Goal: Task Accomplishment & Management: Complete application form

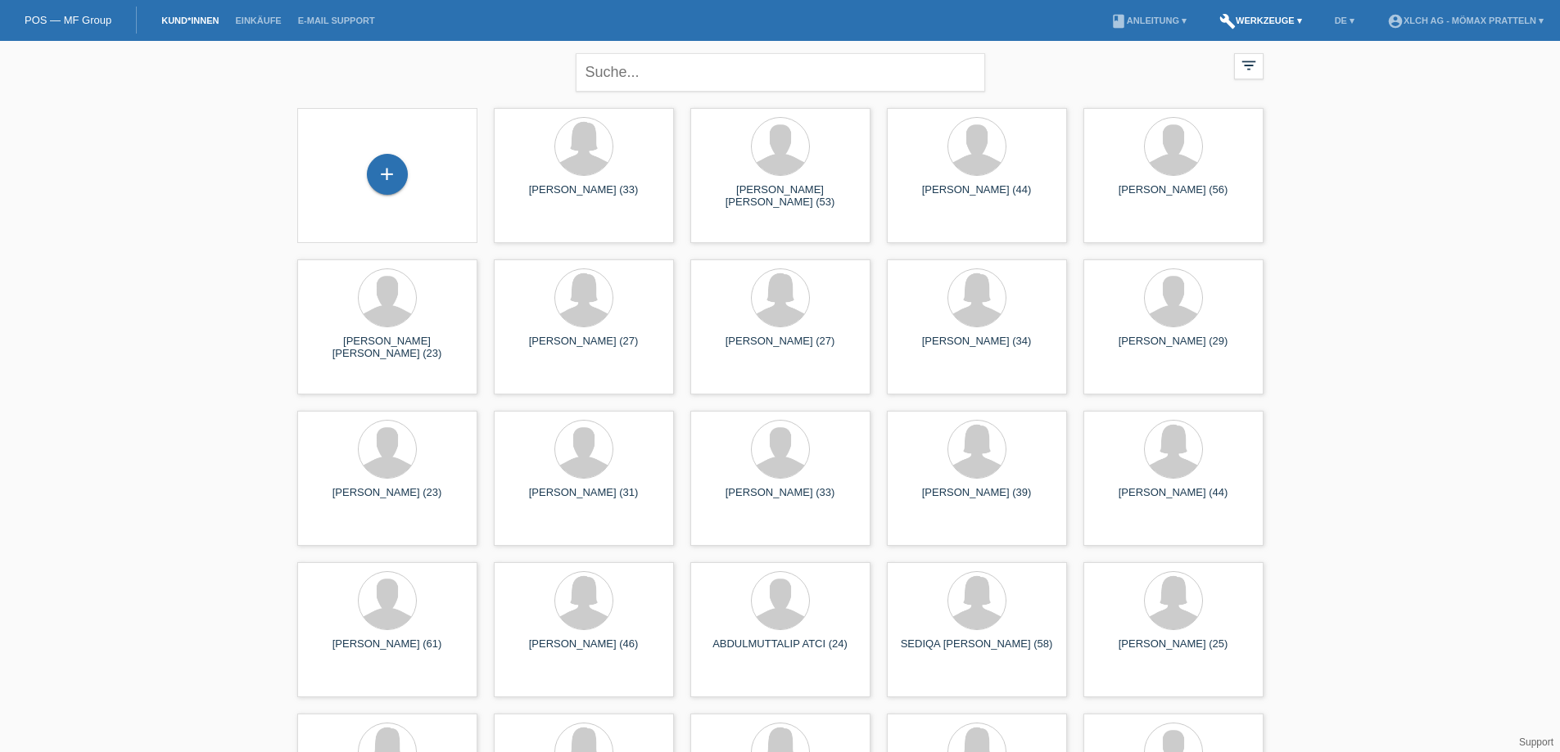
click at [1251, 19] on link "build Werkzeuge ▾" at bounding box center [1260, 21] width 99 height 10
click at [1235, 58] on span "Raten-Kalkulator" at bounding box center [1259, 62] width 84 height 20
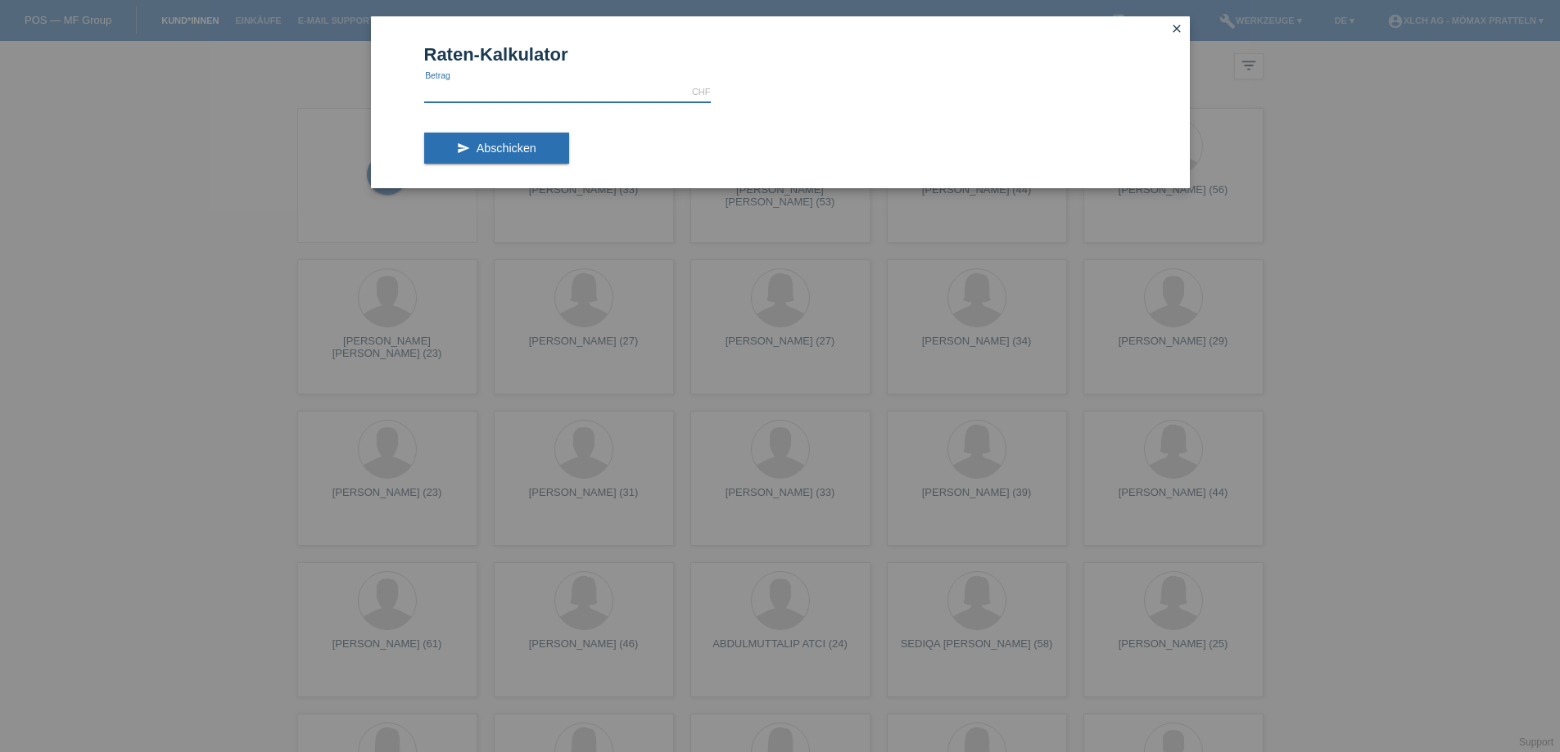
click at [547, 92] on input "text" at bounding box center [567, 92] width 287 height 20
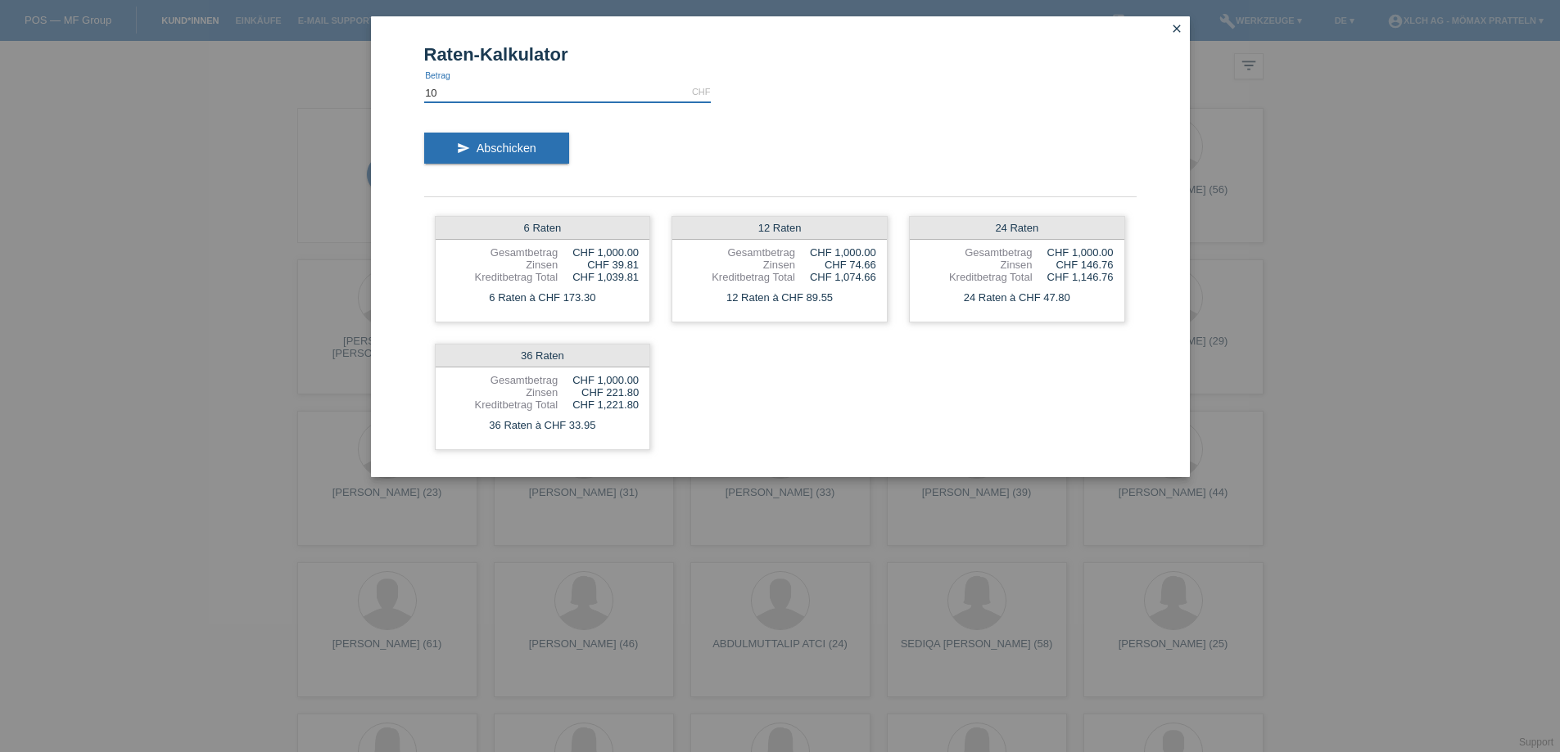
type input "1"
type input "928.00"
click at [1170, 24] on icon "close" at bounding box center [1176, 28] width 13 height 13
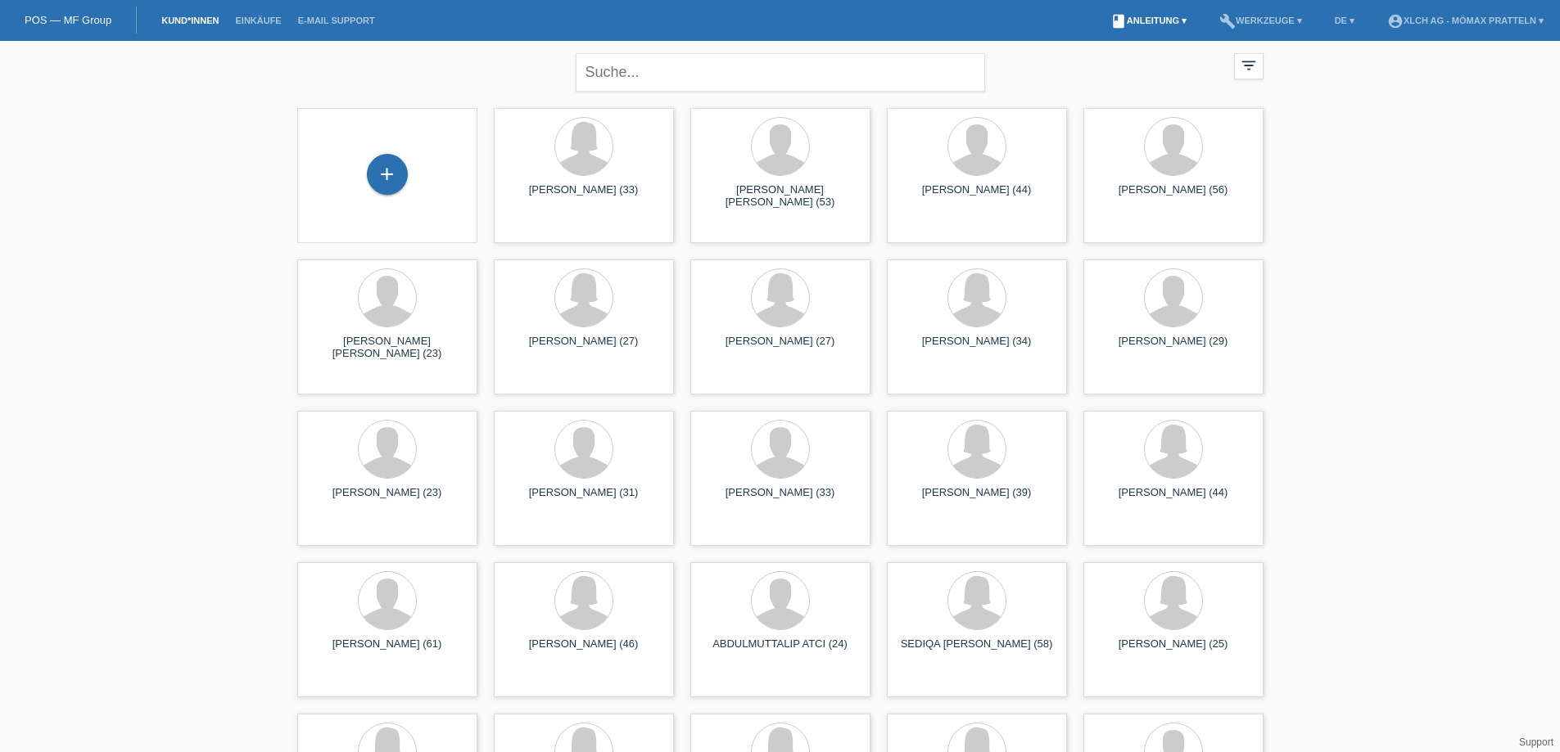
click at [1151, 20] on link "book Anleitung ▾" at bounding box center [1148, 21] width 93 height 10
click at [1253, 21] on link "build Werkzeuge ▾" at bounding box center [1260, 21] width 99 height 10
click at [1241, 64] on span "Raten-Kalkulator" at bounding box center [1259, 62] width 84 height 20
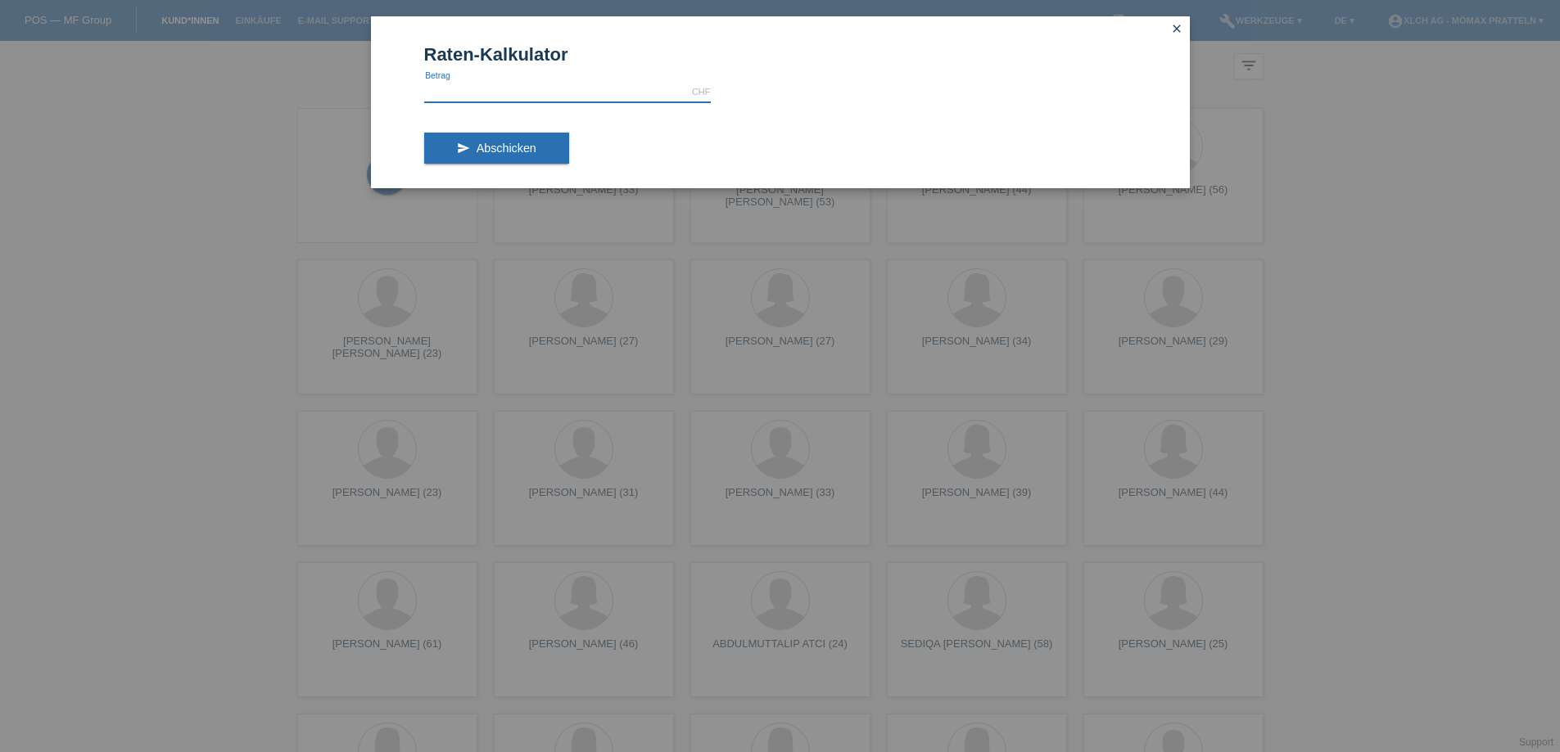
click at [532, 89] on input "text" at bounding box center [567, 92] width 287 height 20
type input "928.00"
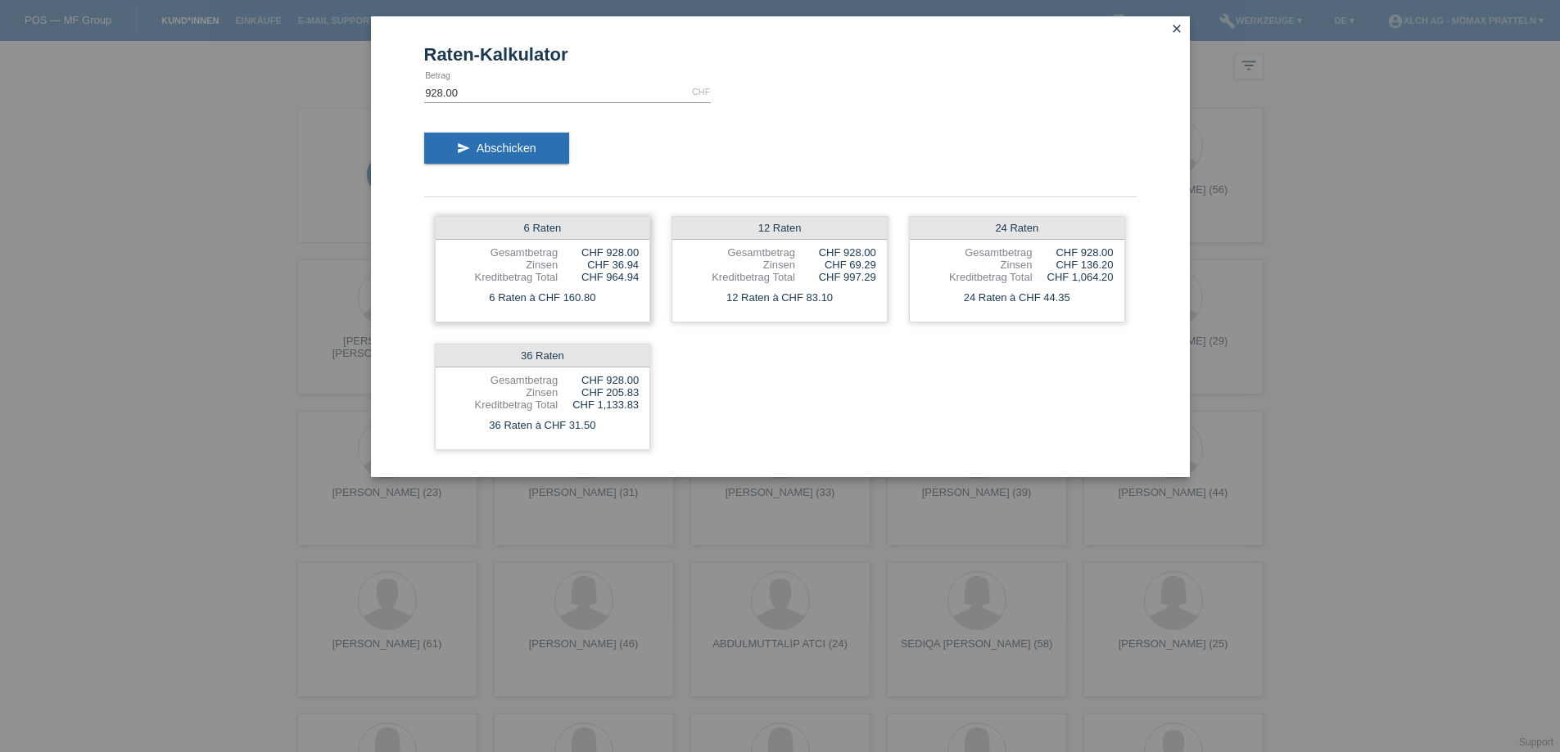
drag, startPoint x: 527, startPoint y: 264, endPoint x: 642, endPoint y: 264, distance: 114.6
click at [642, 264] on div "6 Raten Gesamtbetrag CHF 928.00 Zinsen CHF 36.94 Kreditbetrag Total CHF 964.94 …" at bounding box center [543, 269] width 216 height 106
drag, startPoint x: 599, startPoint y: 294, endPoint x: 598, endPoint y: 278, distance: 16.4
click at [598, 278] on div "6 Raten Gesamtbetrag CHF 928.00 Zinsen CHF 36.94 Kreditbetrag Total CHF 964.94 …" at bounding box center [543, 269] width 216 height 106
click at [585, 305] on div "6 Raten à CHF 160.80" at bounding box center [543, 297] width 215 height 21
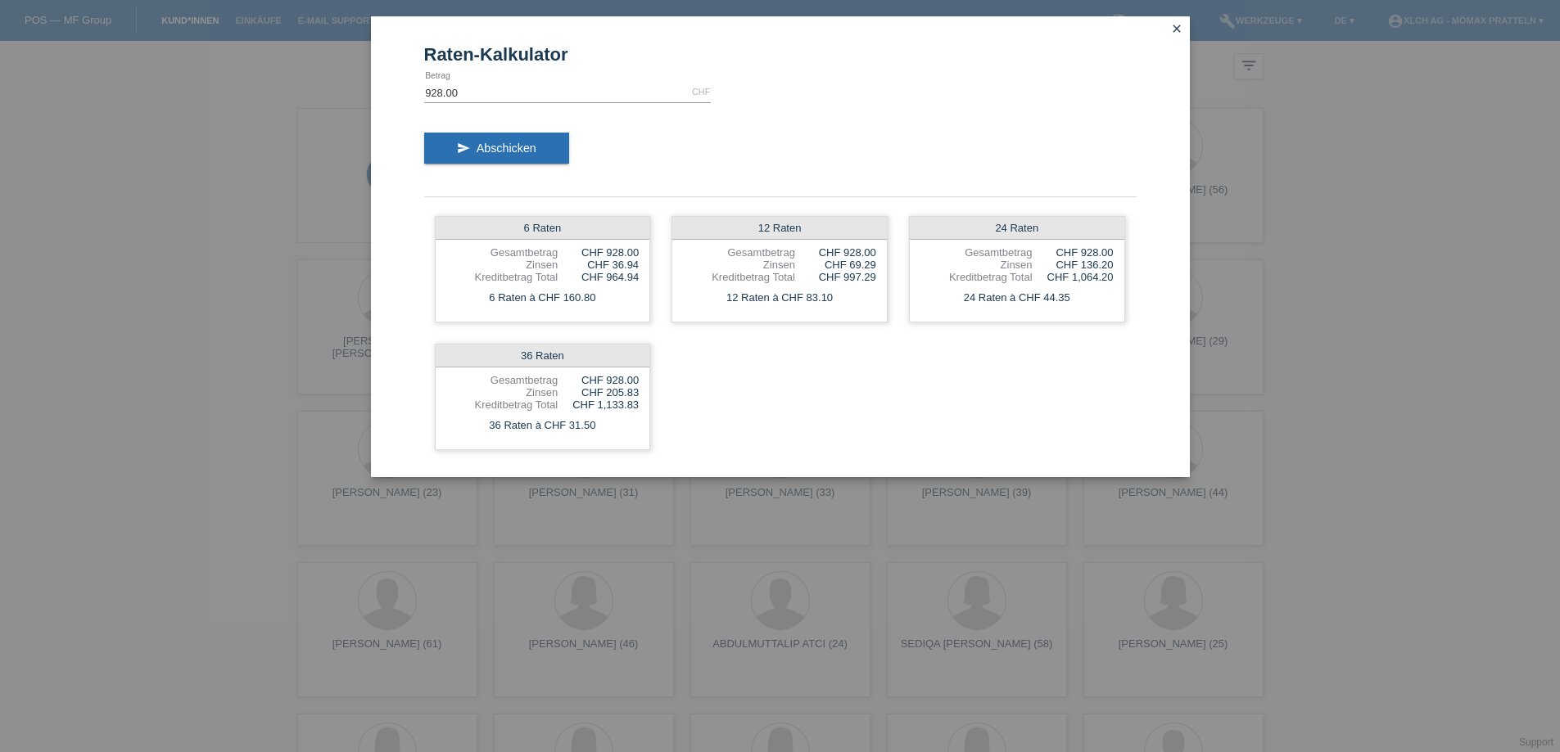
click at [1171, 24] on icon "close" at bounding box center [1176, 28] width 13 height 13
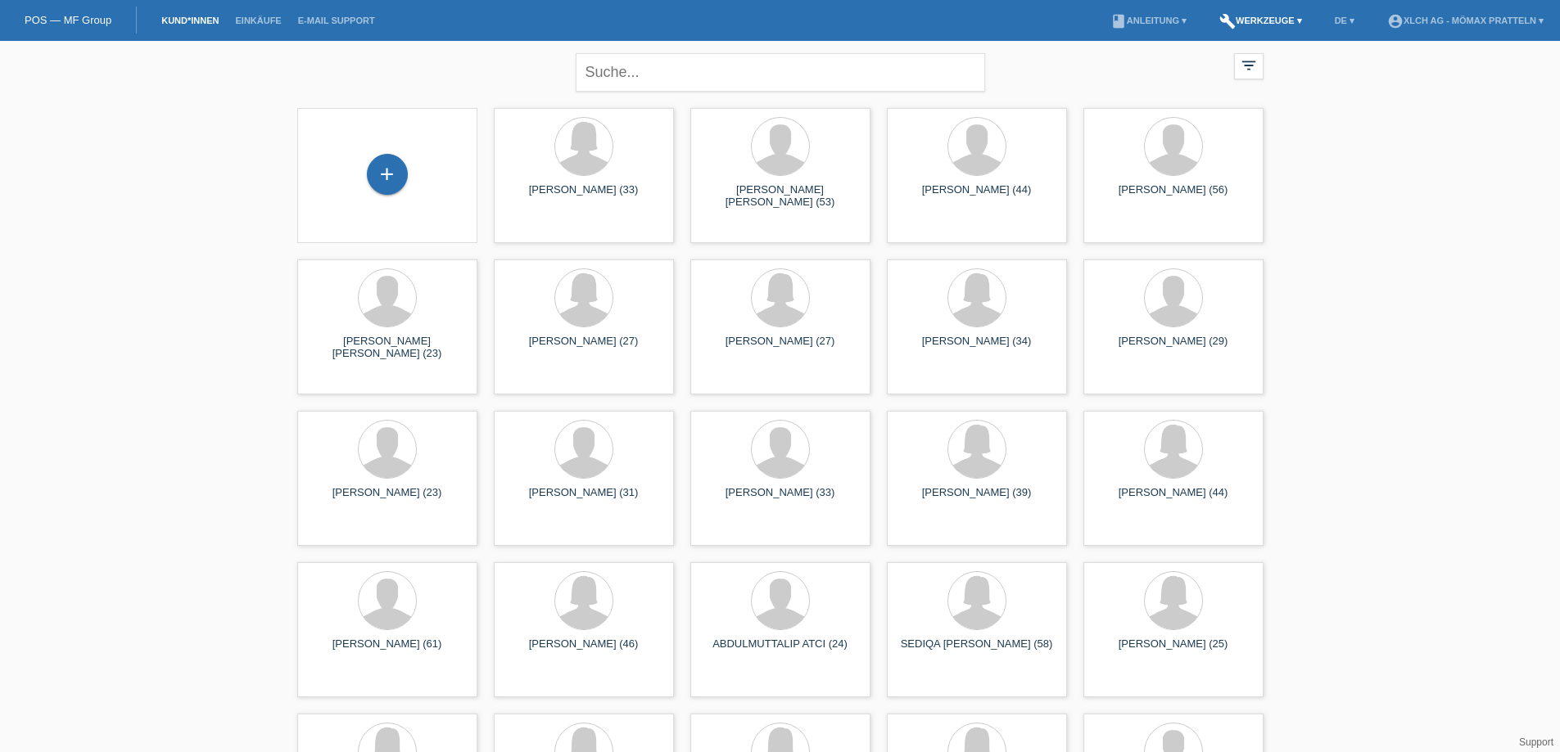
click at [1222, 16] on icon "build" at bounding box center [1227, 21] width 16 height 16
click at [1286, 56] on span "Raten-Kalkulator" at bounding box center [1259, 62] width 84 height 20
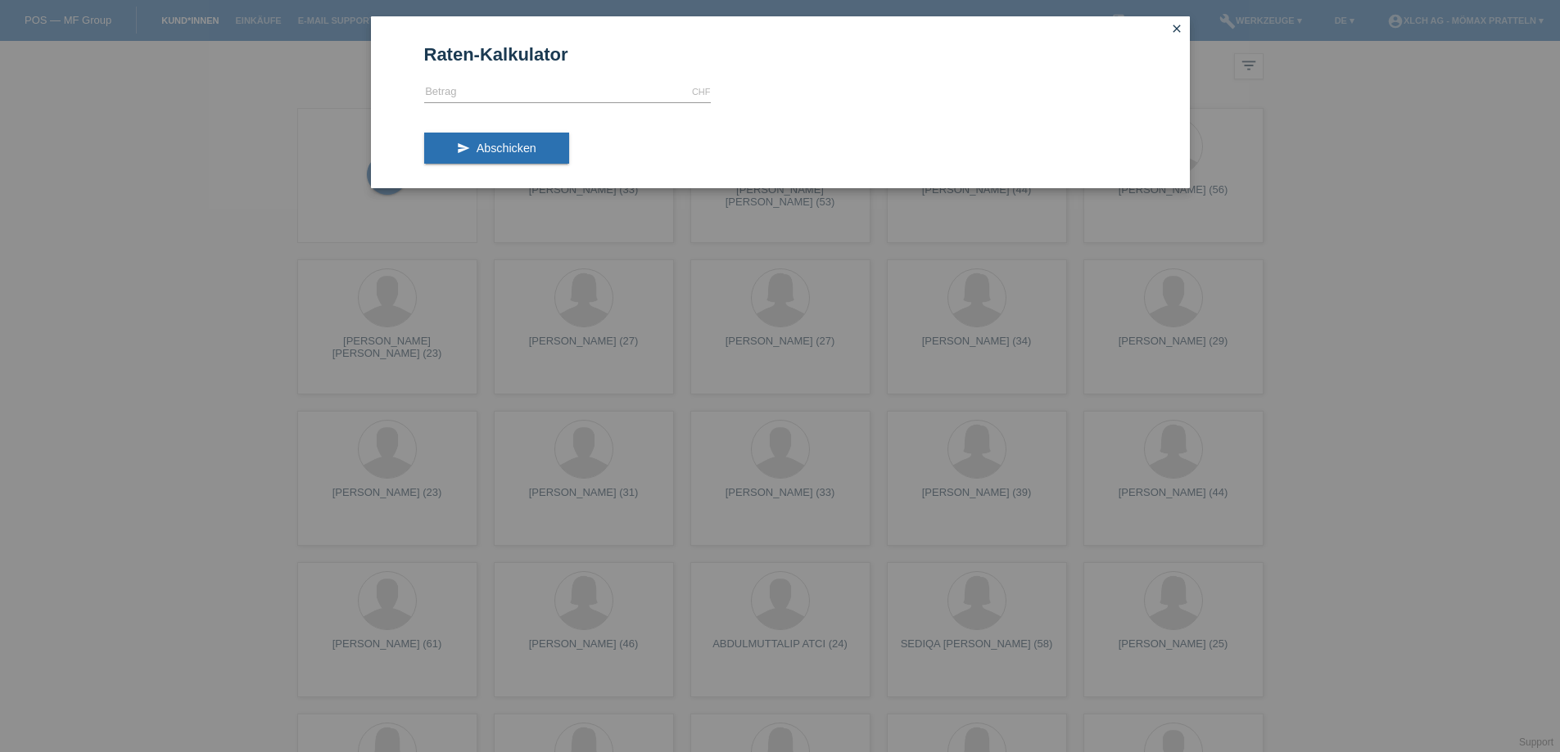
click at [1174, 30] on icon "close" at bounding box center [1176, 28] width 13 height 13
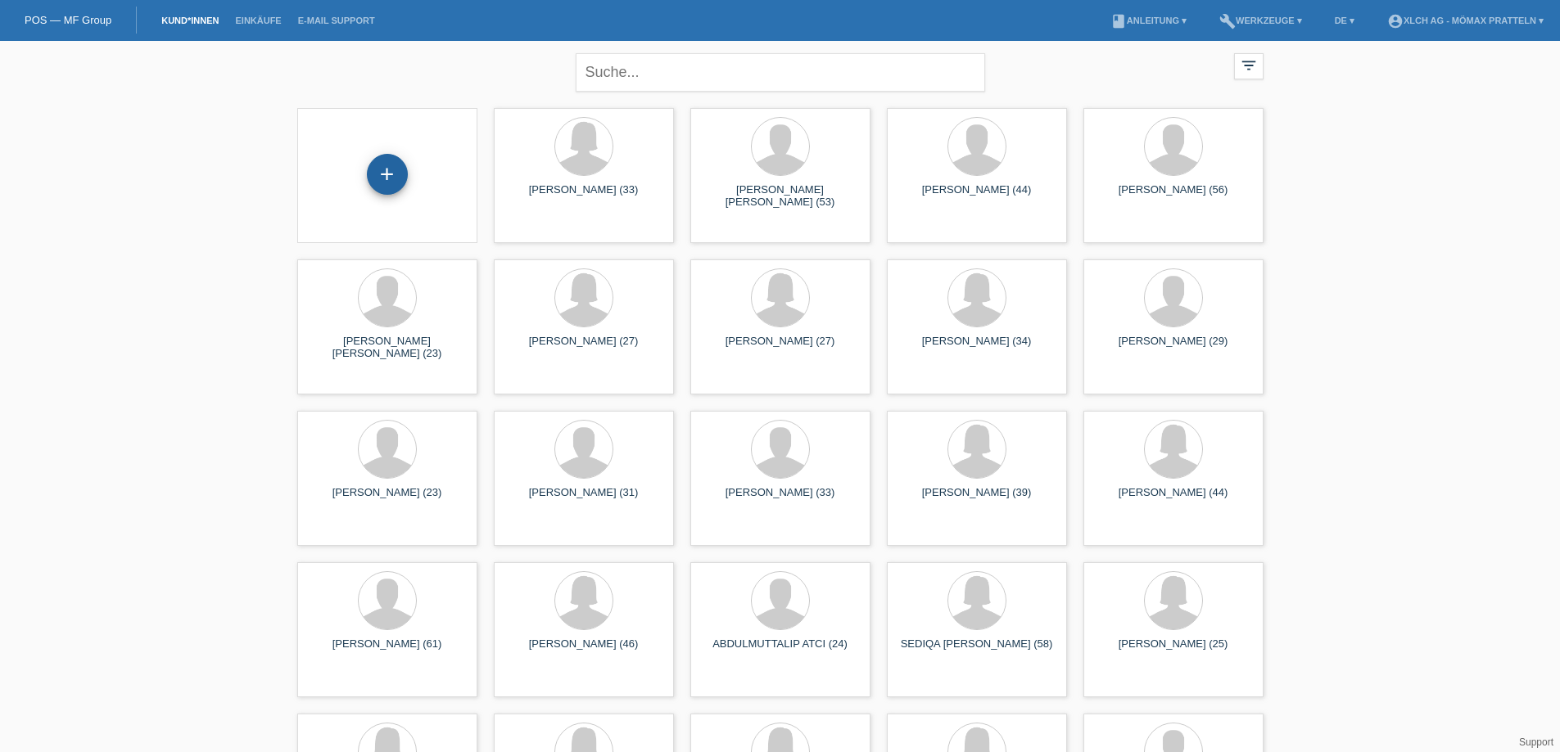
click at [399, 186] on div "+" at bounding box center [387, 174] width 41 height 41
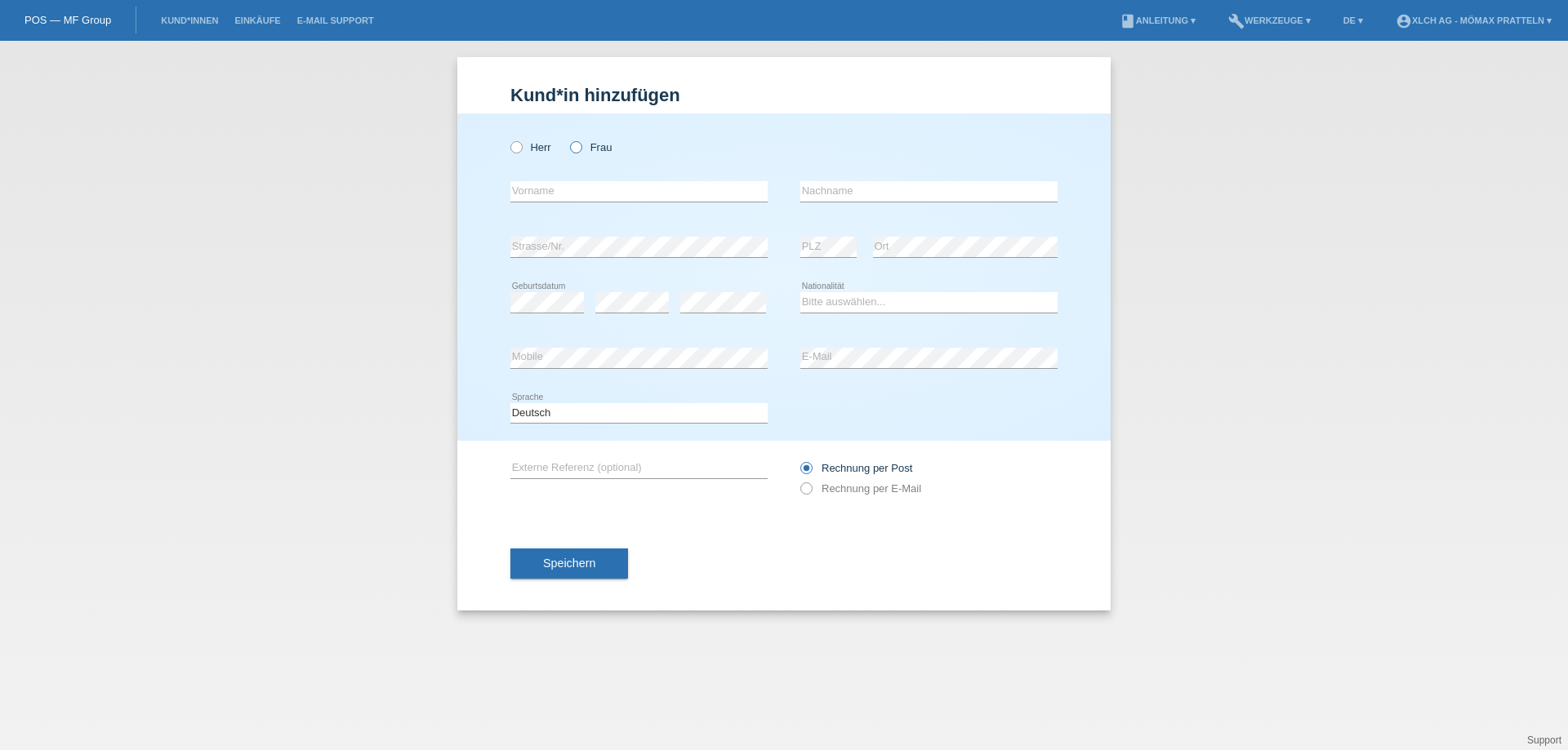
click at [597, 146] on label "Frau" at bounding box center [591, 148] width 42 height 12
click at [581, 146] on input "Frau" at bounding box center [576, 147] width 11 height 11
radio input "true"
click at [579, 199] on input "text" at bounding box center [639, 191] width 257 height 20
type input "LIDIA"
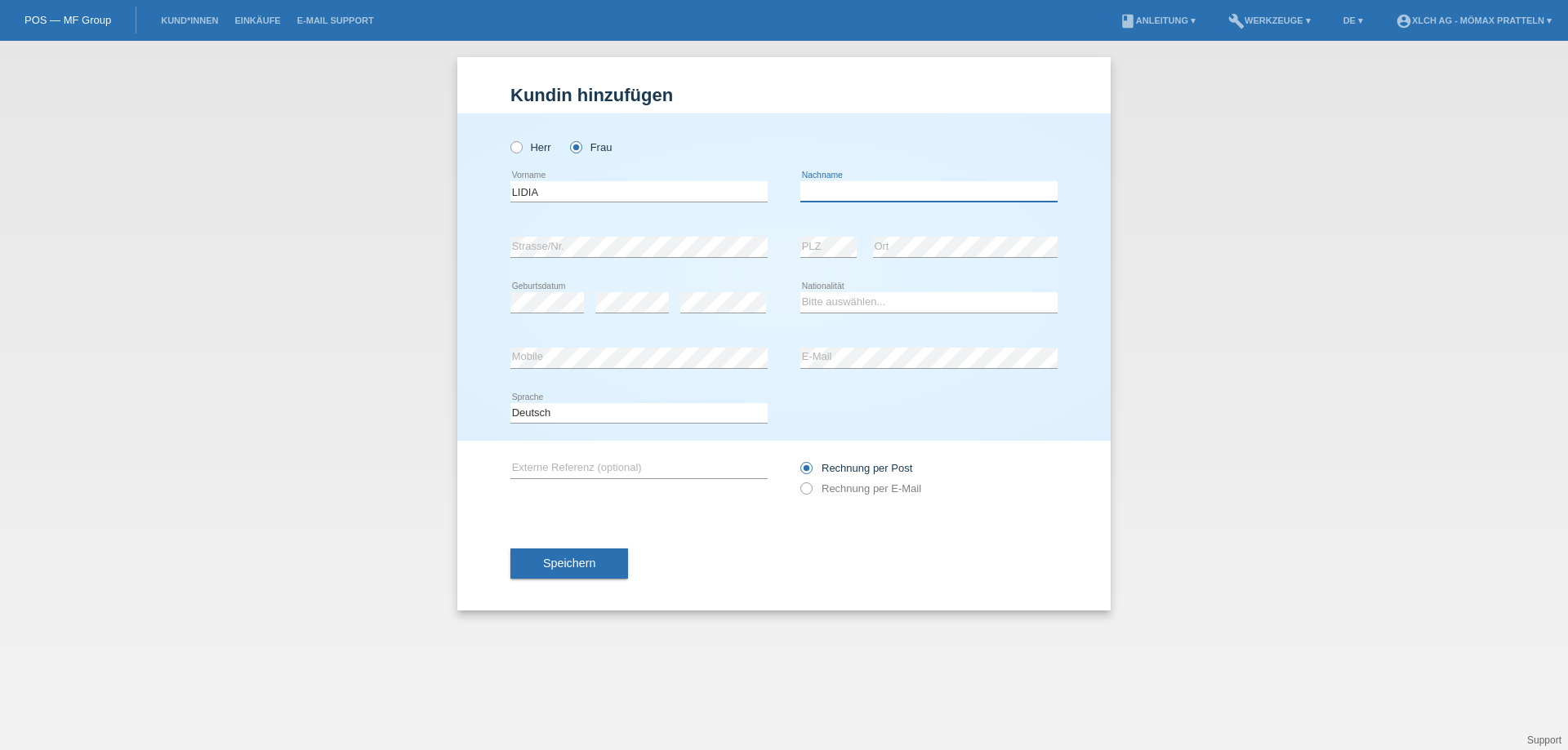
click at [820, 198] on input "text" at bounding box center [929, 191] width 257 height 20
type input "[PERSON_NAME]"
click at [857, 302] on select "Bitte auswählen... Schweiz Deutschland Liechtenstein Österreich ------------ Af…" at bounding box center [929, 302] width 257 height 20
select select "DO"
click at [800, 292] on select "Bitte auswählen... Schweiz Deutschland Liechtenstein Österreich ------------ Af…" at bounding box center [929, 302] width 257 height 20
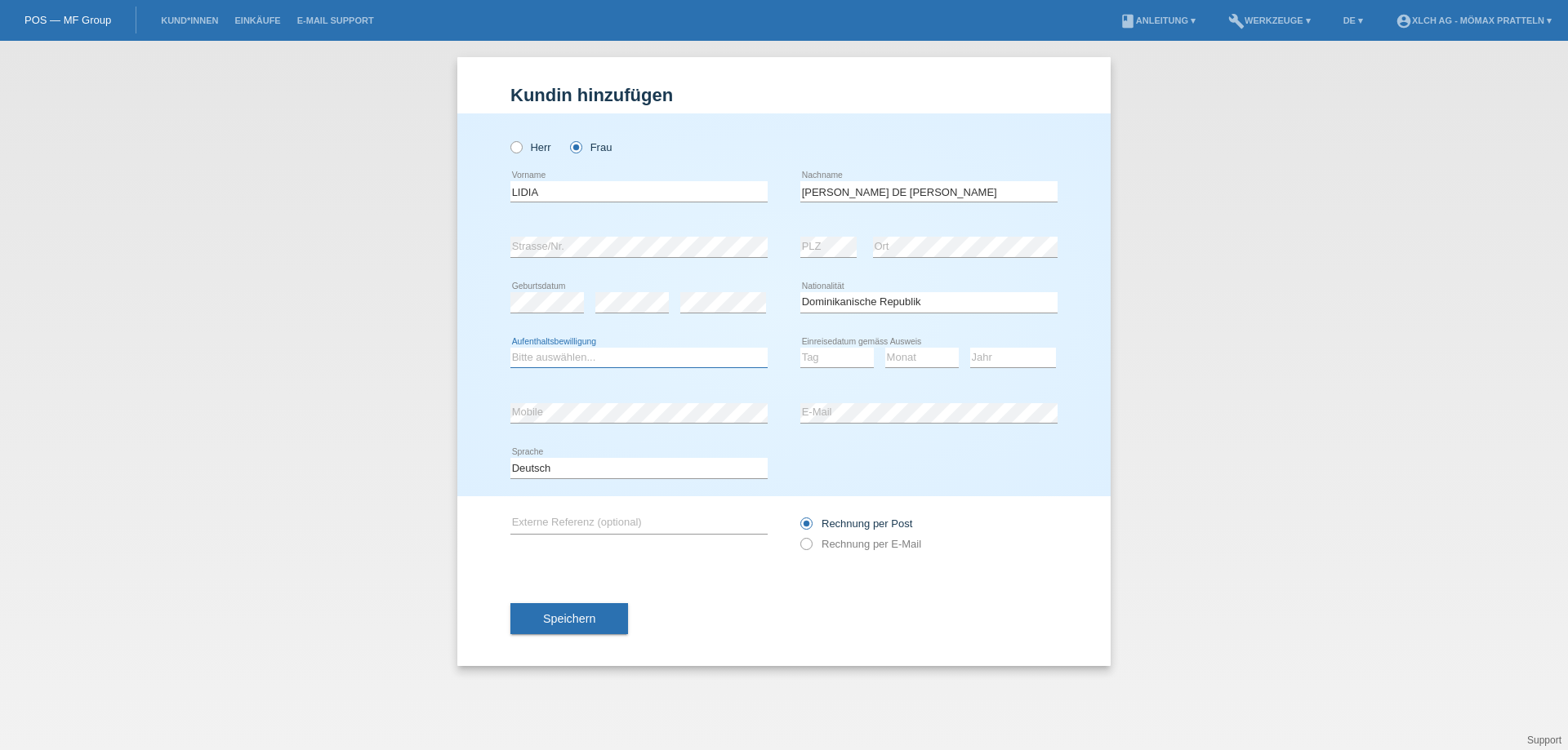
click at [630, 349] on select "Bitte auswählen... C B B - Flüchtlingsstatus Andere" at bounding box center [639, 358] width 257 height 20
select select "C"
click at [511, 348] on select "Bitte auswählen... C B B - Flüchtlingsstatus Andere" at bounding box center [639, 358] width 257 height 20
click at [859, 360] on select "Tag 01 02 03 04 05 06 07 08 09 10 11" at bounding box center [837, 358] width 74 height 20
select select "13"
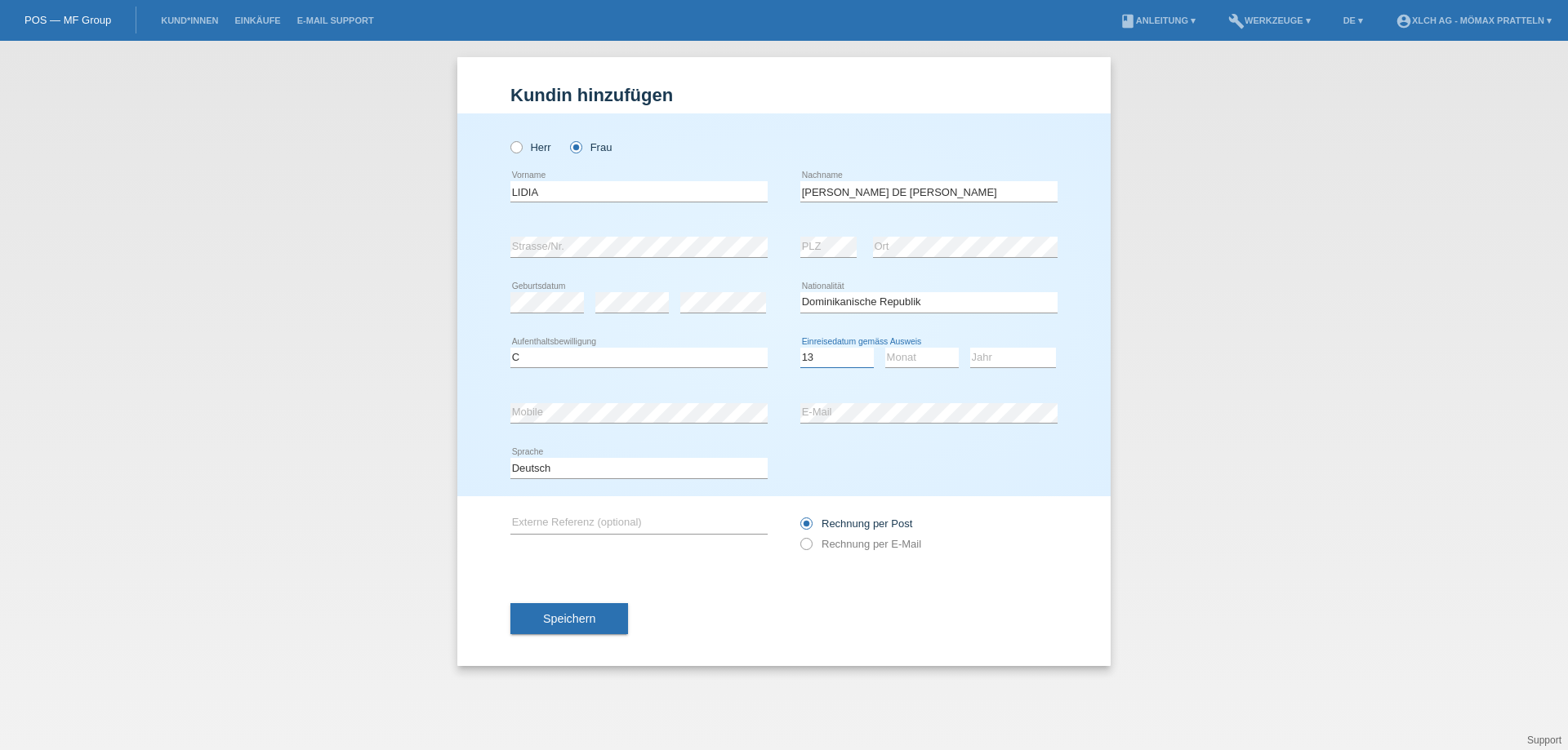
click at [800, 348] on select "Tag 01 02 03 04 05 06 07 08 09 10 11" at bounding box center [837, 358] width 74 height 20
click at [922, 355] on select "Monat 01 02 03 04 05 06 07 08 09 10 11" at bounding box center [923, 358] width 74 height 20
select select "04"
click at [886, 348] on select "Monat 01 02 03 04 05 06 07 08 09 10 11" at bounding box center [923, 358] width 74 height 20
click at [1014, 358] on select "Jahr 2025 2024 2023 2022 2021 2020 2019 2018 2017 2016 2015 2014 2013 2012 2011…" at bounding box center [1013, 358] width 86 height 20
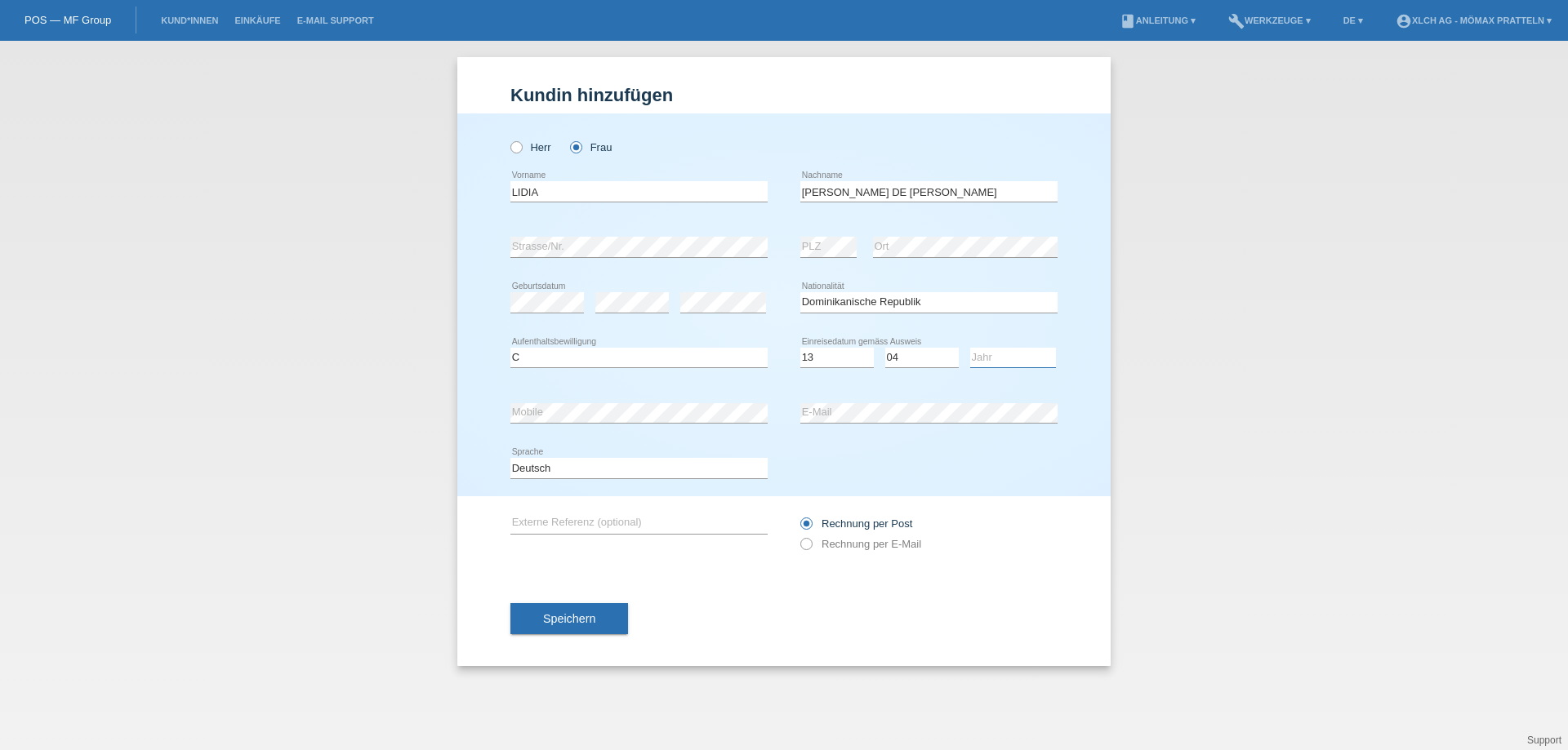
select select "2011"
click at [971, 348] on select "Jahr 2025 2024 2023 2022 2021 2020 2019 2018 2017 2016 2015 2014 2013 2012 2011…" at bounding box center [1013, 358] width 86 height 20
click at [612, 617] on button "Speichern" at bounding box center [570, 618] width 118 height 31
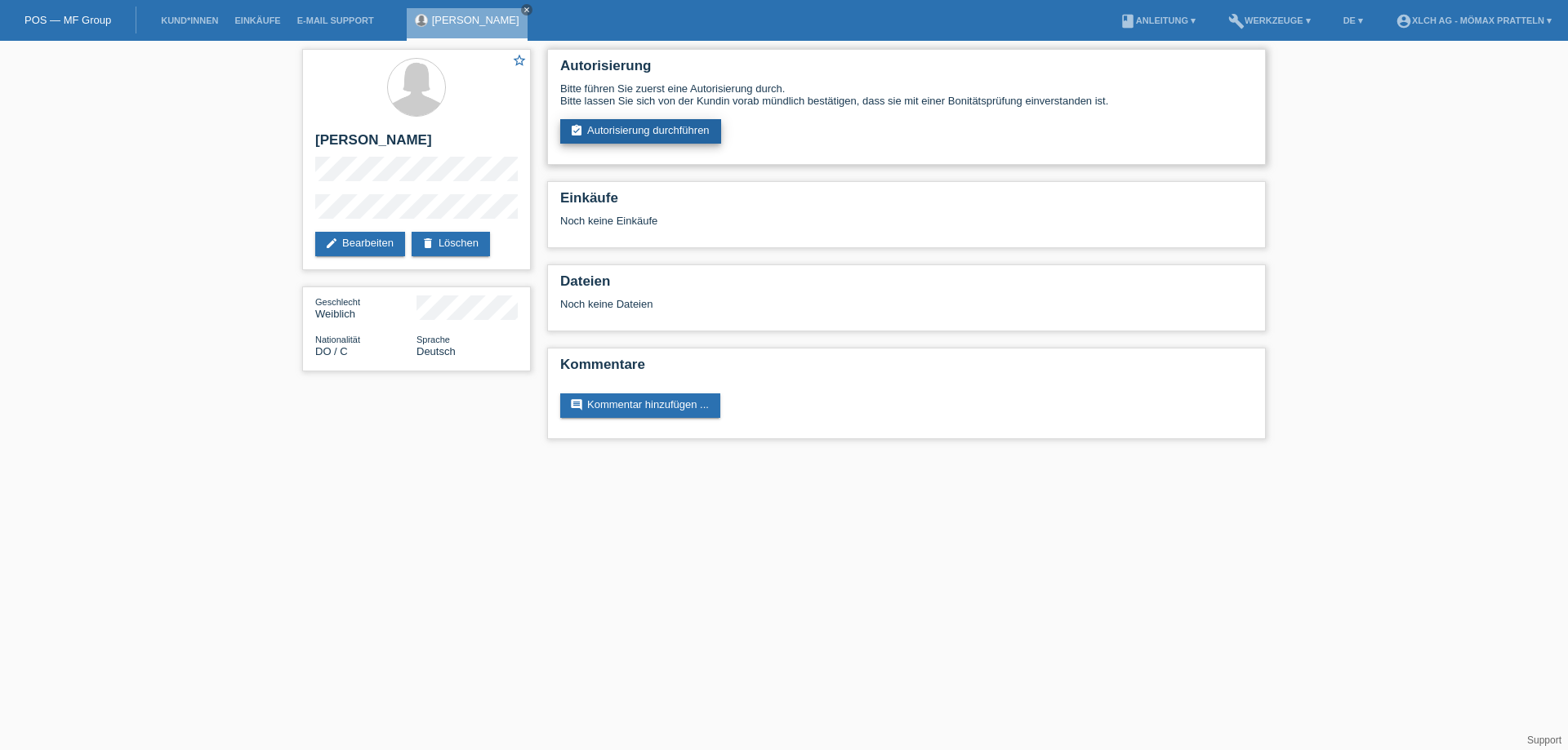
click at [692, 135] on link "assignment_turned_in Autorisierung durchführen" at bounding box center [640, 132] width 161 height 25
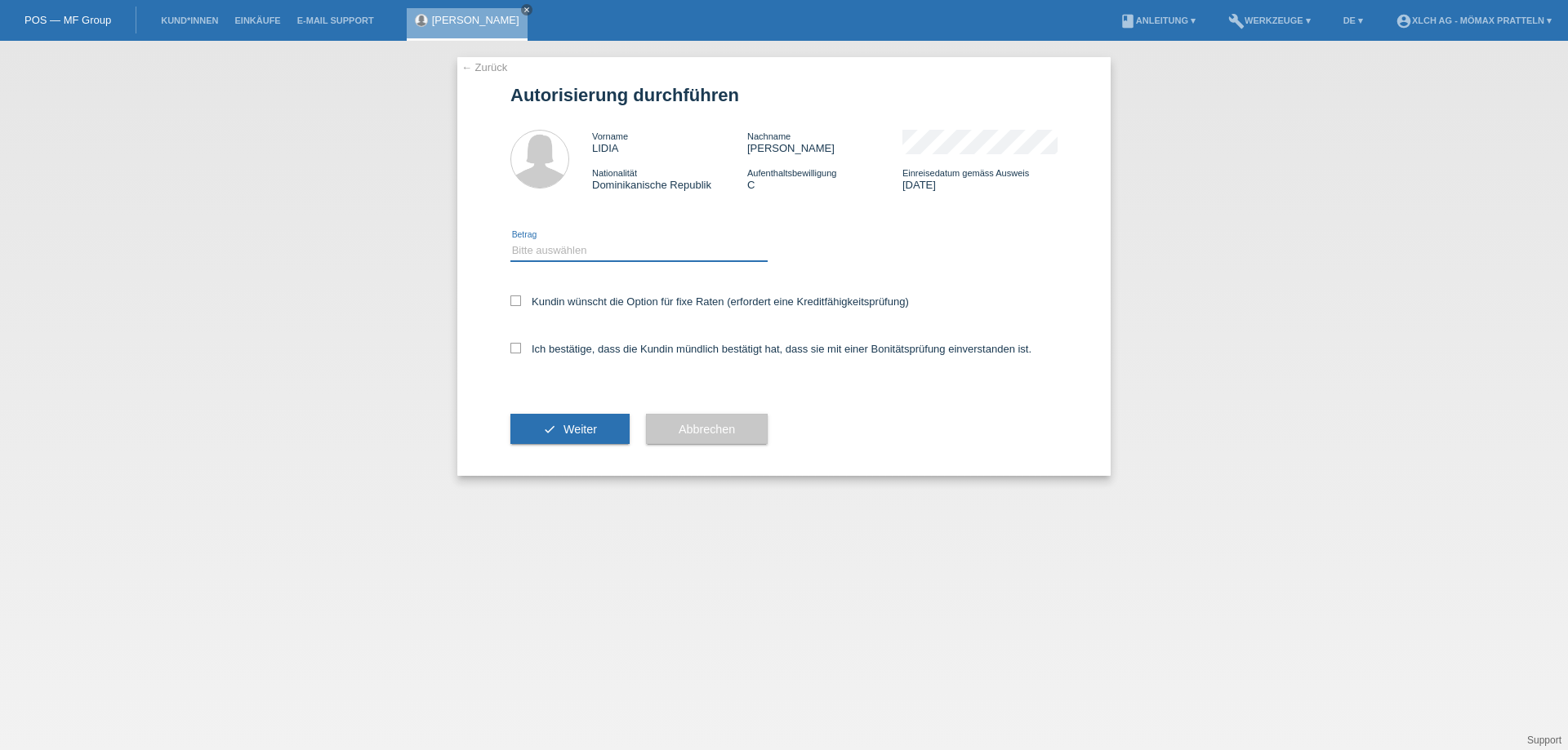
click at [635, 241] on select "Bitte auswählen CHF 1.00 - CHF 499.00 CHF 500.00 - CHF 1'999.00 CHF 2'000.00 - …" at bounding box center [639, 251] width 257 height 20
select select "2"
click at [511, 241] on select "Bitte auswählen CHF 1.00 - CHF 499.00 CHF 500.00 - CHF 1'999.00 CHF 2'000.00 - …" at bounding box center [639, 251] width 257 height 20
click at [644, 290] on div "Kundin wünscht die Option für fixe Raten (erfordert eine Kreditfähigkeitsprüfun…" at bounding box center [784, 302] width 548 height 47
click at [652, 292] on div "Kundin wünscht die Option für fixe Raten (erfordert eine Kreditfähigkeitsprüfun…" at bounding box center [784, 302] width 548 height 47
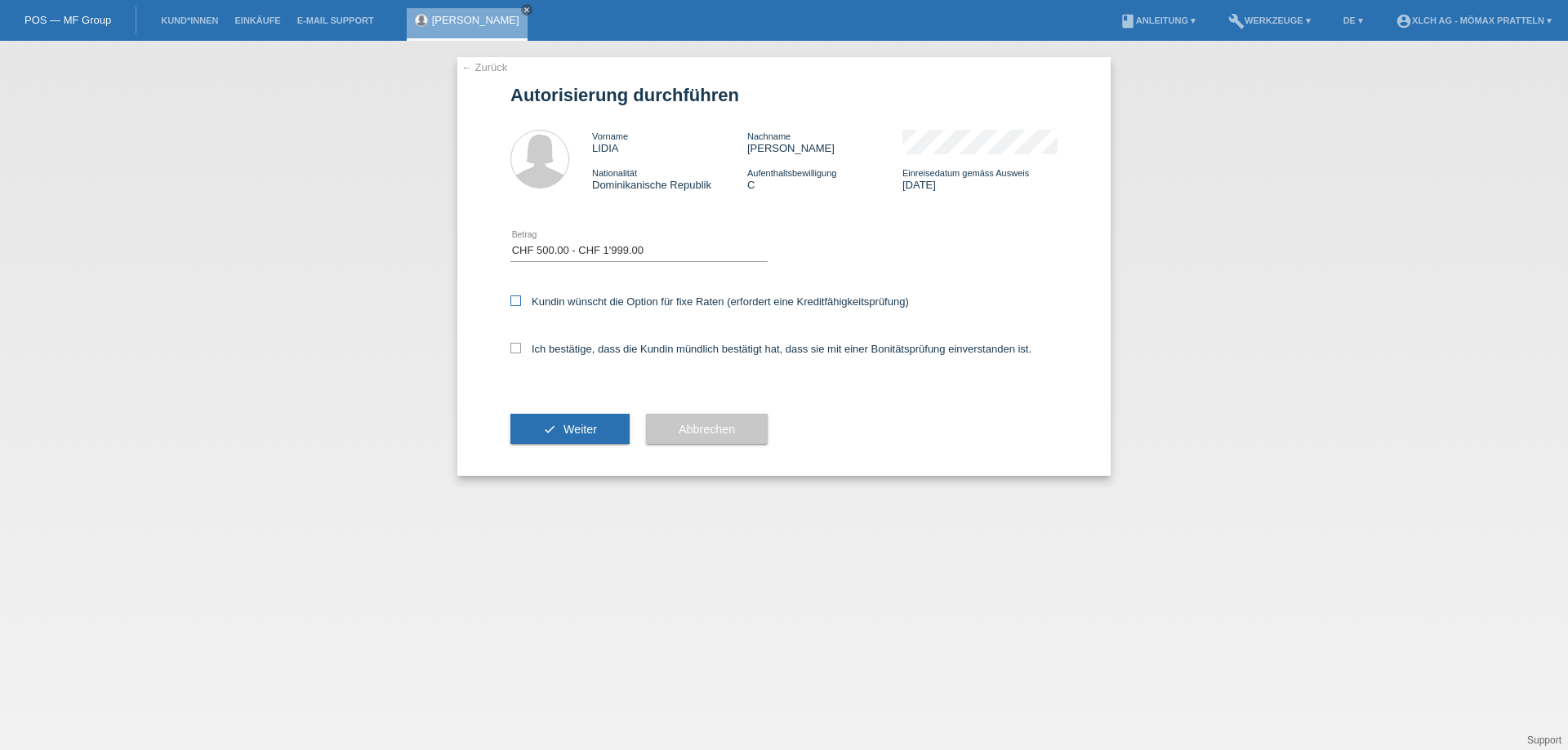
click at [654, 300] on label "Kundin wünscht die Option für fixe Raten (erfordert eine Kreditfähigkeitsprüfun…" at bounding box center [710, 301] width 399 height 12
click at [521, 300] on input "Kundin wünscht die Option für fixe Raten (erfordert eine Kreditfähigkeitsprüfun…" at bounding box center [516, 300] width 11 height 11
checkbox input "true"
drag, startPoint x: 655, startPoint y: 345, endPoint x: 656, endPoint y: 367, distance: 22.0
click at [656, 343] on label "Ich bestätige, dass die Kundin mündlich bestätigt hat, dass sie mit einer Bonit…" at bounding box center [771, 349] width 521 height 12
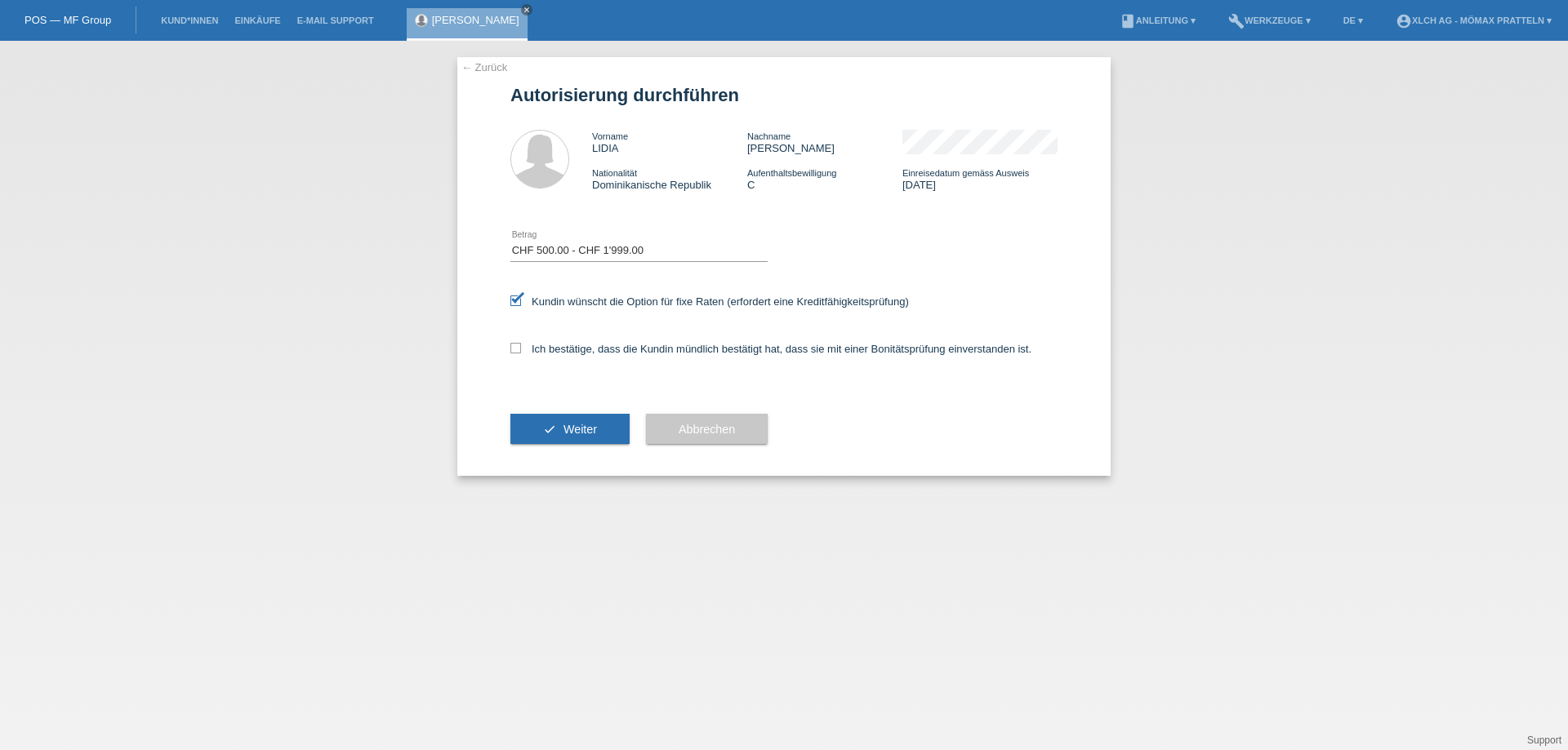
click at [521, 343] on input "Ich bestätige, dass die Kundin mündlich bestätigt hat, dass sie mit einer Bonit…" at bounding box center [516, 348] width 11 height 11
checkbox input "true"
click at [601, 422] on button "check Weiter" at bounding box center [571, 429] width 120 height 31
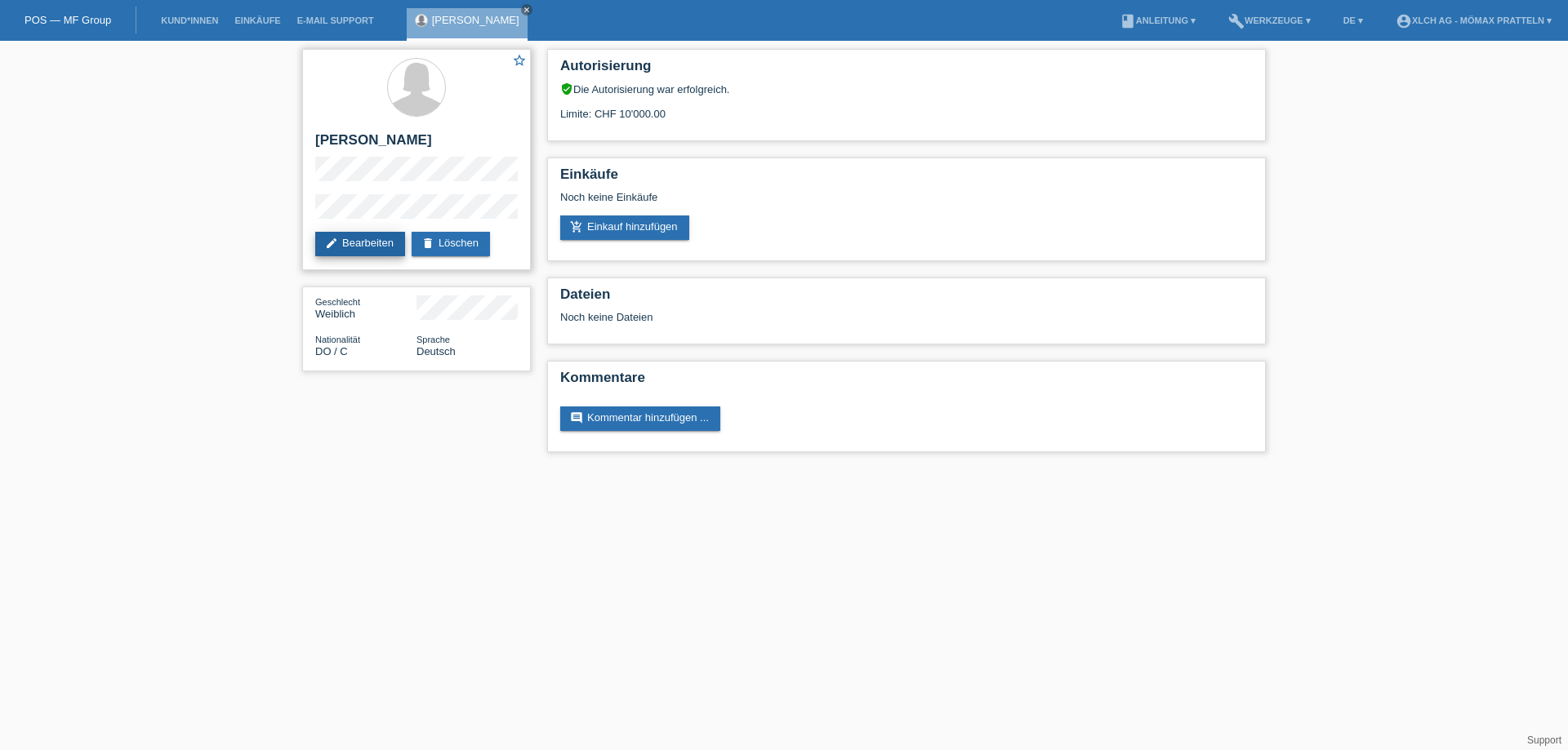
click at [369, 238] on link "edit Bearbeiten" at bounding box center [360, 244] width 90 height 25
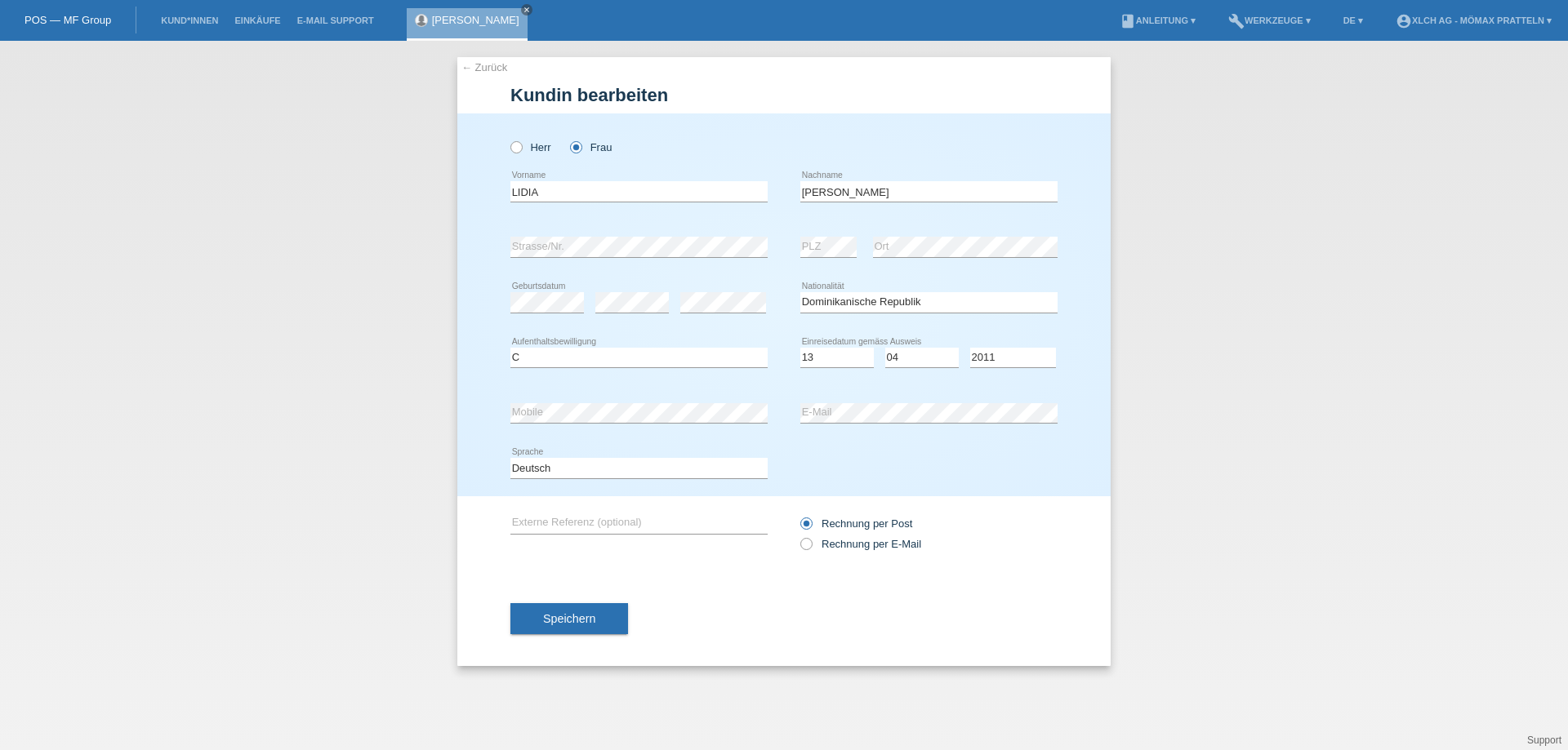
select select "DO"
select select "C"
select select "13"
select select "04"
select select "2011"
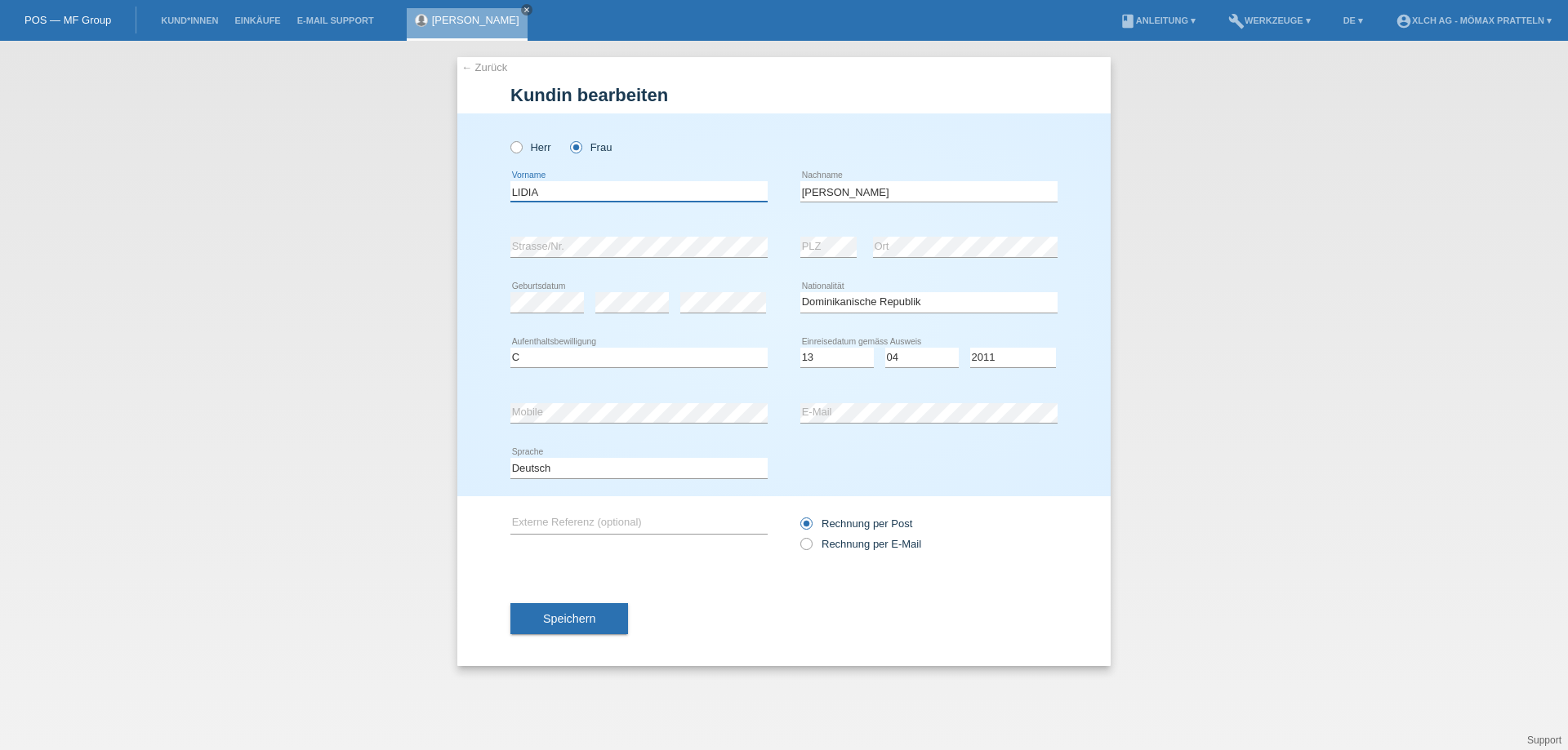
drag, startPoint x: 551, startPoint y: 188, endPoint x: 176, endPoint y: 165, distance: 375.7
click at [176, 165] on div "← Zurück Kundin bearbeiten Herr Frau LIDIA error Vorname error" at bounding box center [784, 396] width 1568 height 710
click at [318, 472] on div "← Zurück Kundin bearbeiten Herr Frau LIDIA error Vorname error" at bounding box center [784, 396] width 1568 height 710
click at [228, 443] on div "← Zurück Kundin bearbeiten Herr Frau LIDIA error Vorname error" at bounding box center [784, 396] width 1568 height 710
drag, startPoint x: 972, startPoint y: 190, endPoint x: 555, endPoint y: 186, distance: 417.0
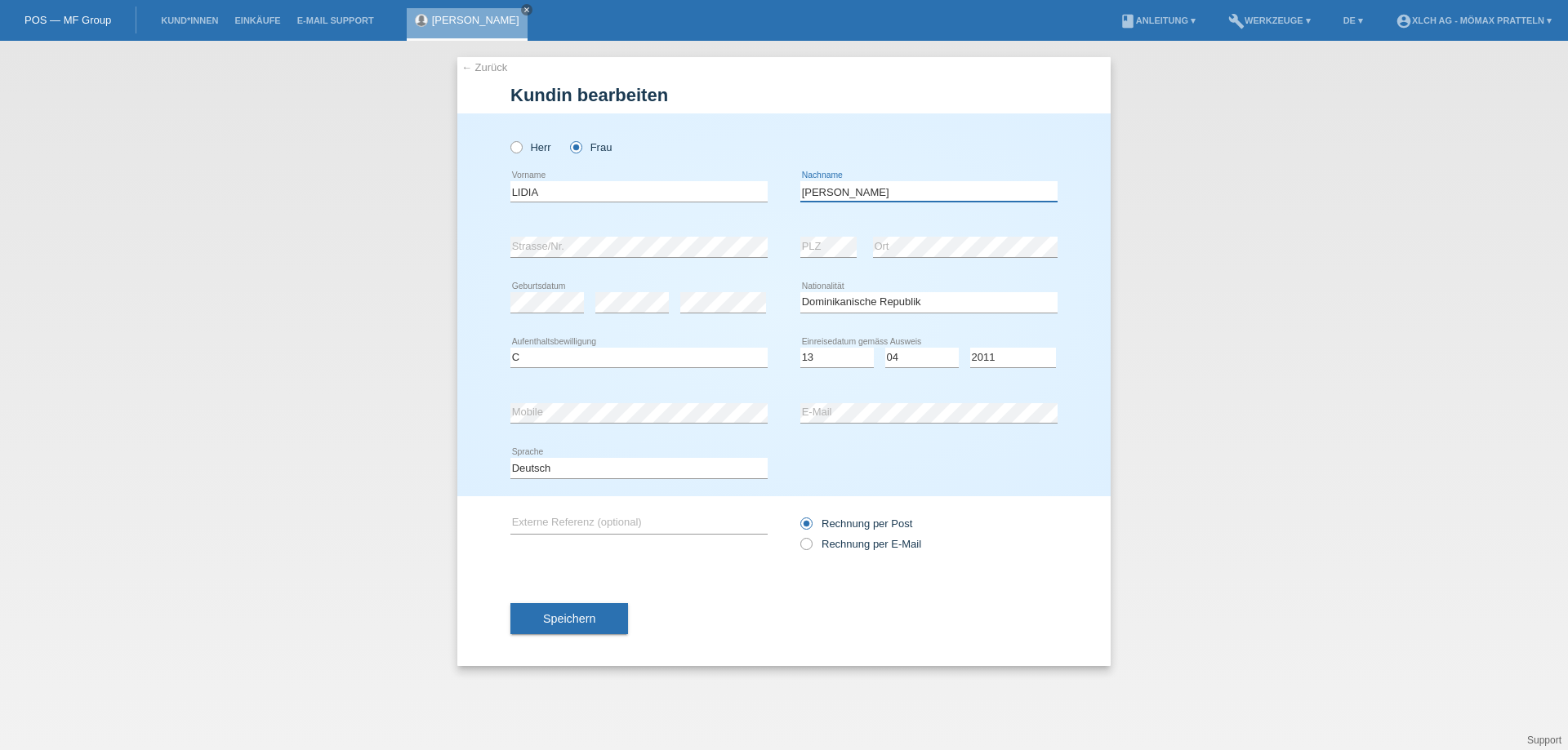
click at [555, 186] on div "LIDIA error Vorname DIAZ DE DA SILVA error Nachname" at bounding box center [784, 192] width 548 height 56
click at [0, 277] on div "← Zurück Kundin bearbeiten Herr Frau LIDIA error Vorname error" at bounding box center [784, 396] width 1568 height 710
click at [589, 619] on span "Speichern" at bounding box center [570, 618] width 52 height 13
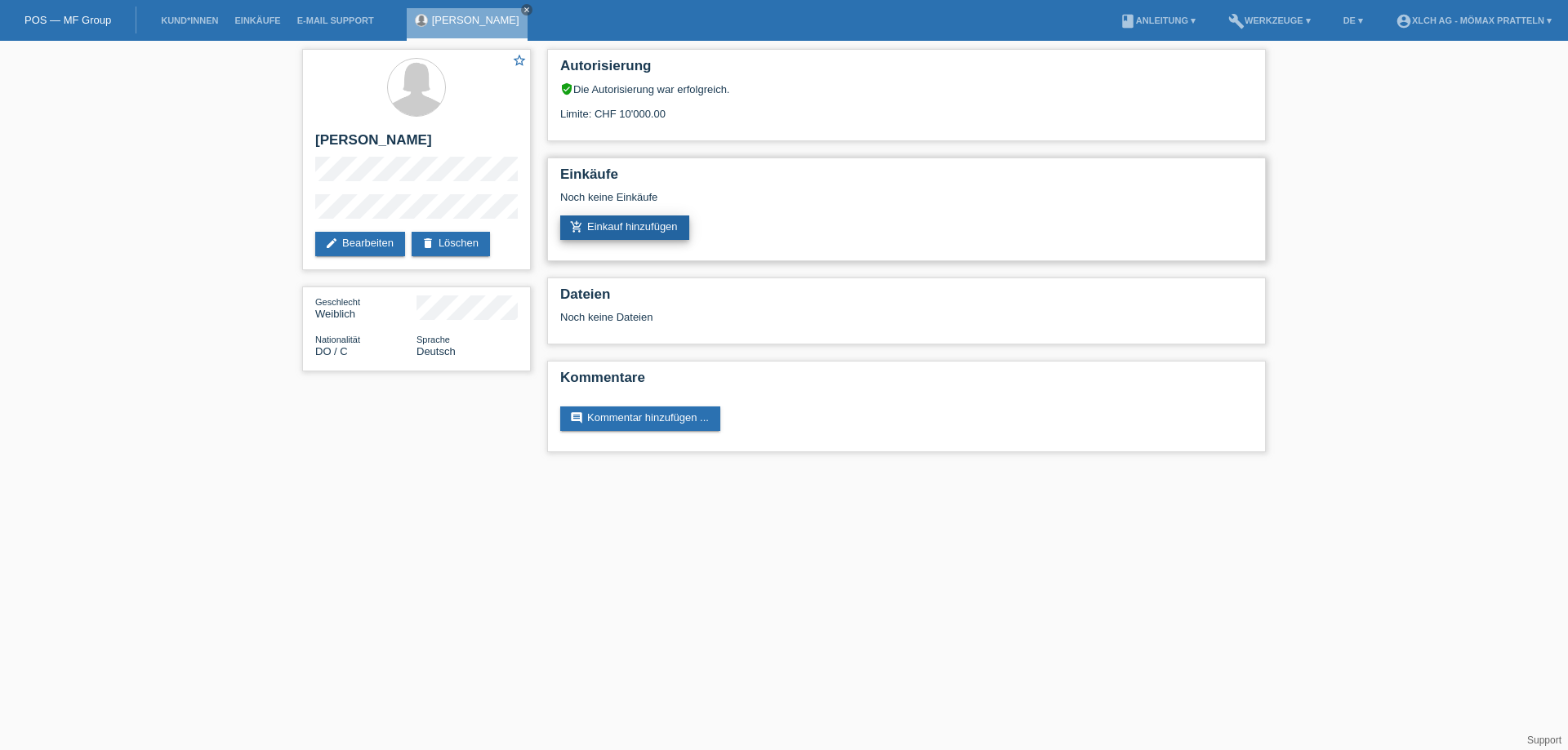
click at [619, 224] on link "add_shopping_cart Einkauf hinzufügen" at bounding box center [624, 227] width 129 height 25
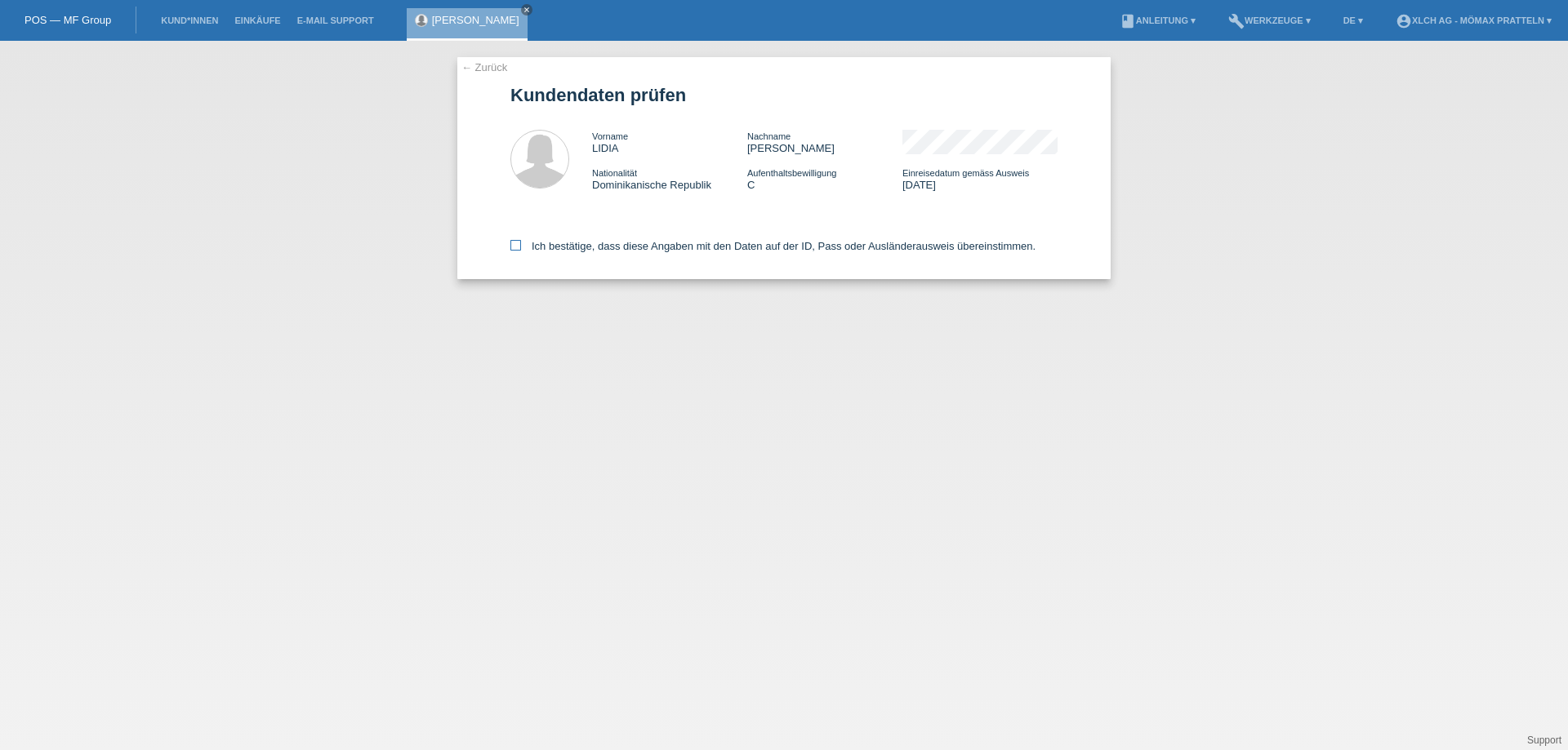
click at [566, 246] on label "Ich bestätige, dass diese Angaben mit den Daten auf der ID, Pass oder Ausländer…" at bounding box center [773, 246] width 525 height 12
click at [521, 246] on input "Ich bestätige, dass diese Angaben mit den Daten auf der ID, Pass oder Ausländer…" at bounding box center [516, 245] width 11 height 11
checkbox input "true"
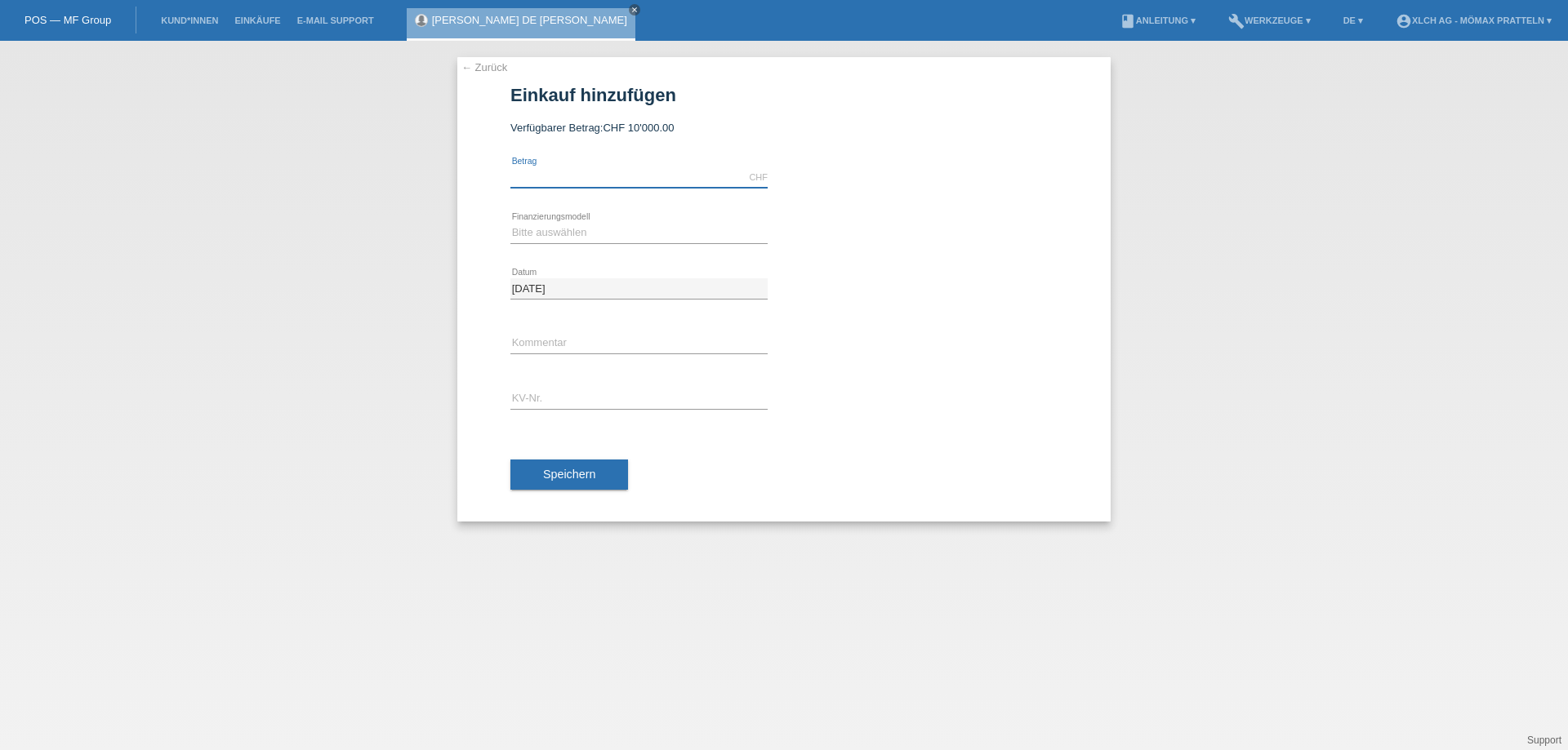
click at [555, 177] on input "text" at bounding box center [639, 178] width 257 height 20
type input "928.00"
click at [559, 231] on select "Bitte auswählen Kauf auf Rechnung mit Teilzahlungsoption Fixe Raten - Zinsübern…" at bounding box center [639, 233] width 257 height 20
click at [511, 223] on select "Bitte auswählen Kauf auf Rechnung mit Teilzahlungsoption Fixe Raten - Zinsübern…" at bounding box center [639, 233] width 257 height 20
click at [698, 232] on select "Bitte auswählen Kauf auf Rechnung mit Teilzahlungsoption Fixe Raten - Zinsübern…" at bounding box center [639, 233] width 257 height 20
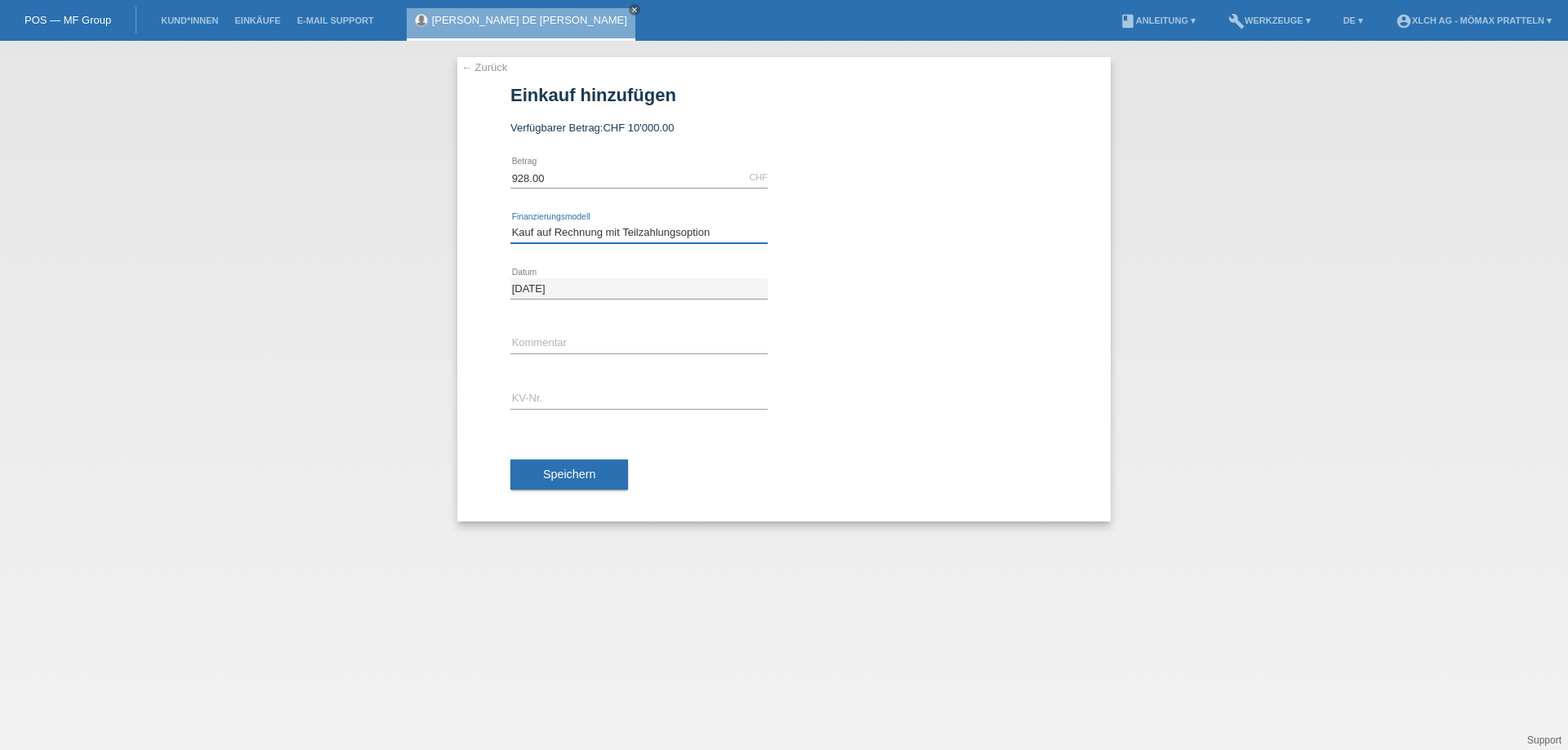
select select "113"
click at [511, 223] on select "Bitte auswählen Kauf auf Rechnung mit Teilzahlungsoption Fixe Raten - Zinsübern…" at bounding box center [639, 233] width 257 height 20
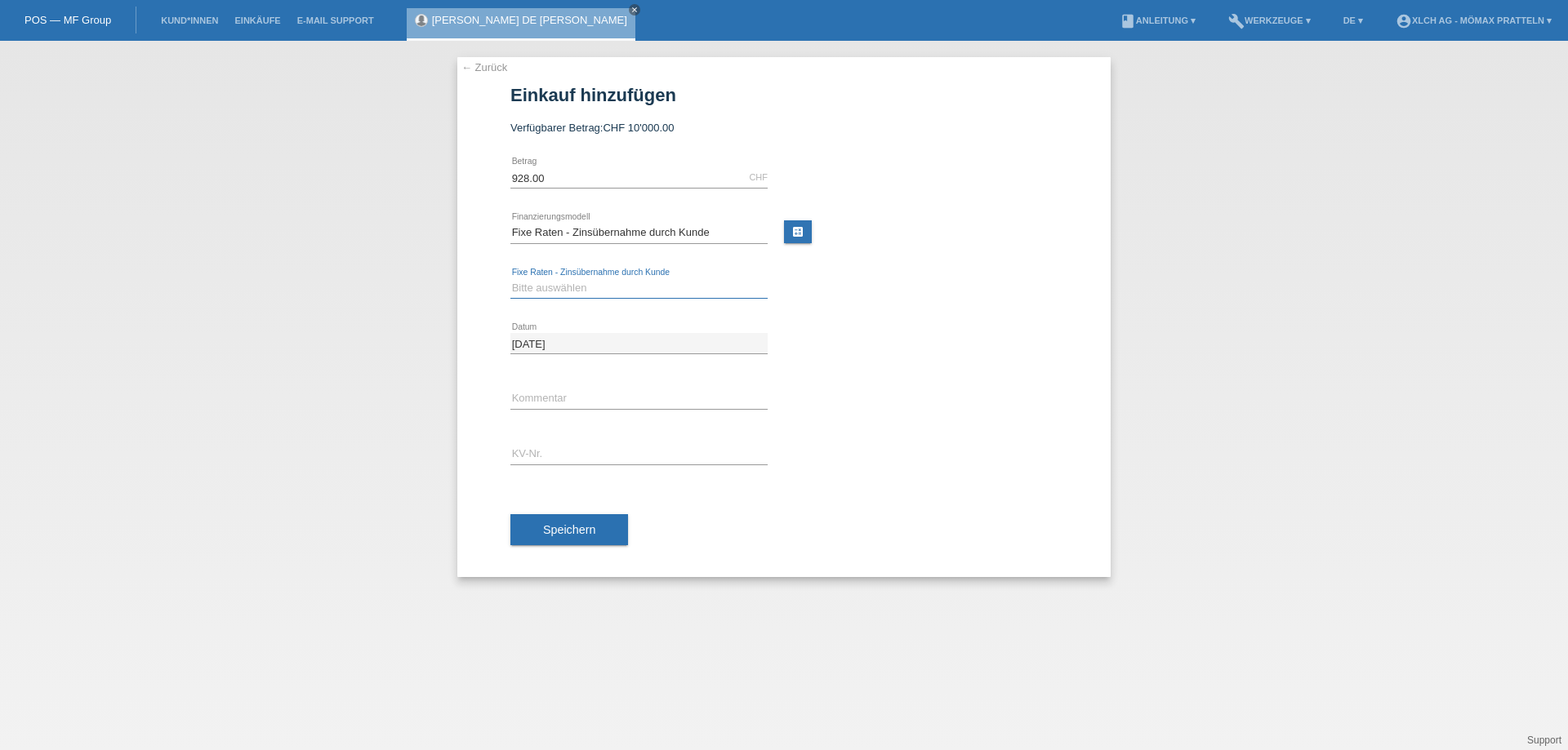
click at [657, 290] on select "Bitte auswählen 6 Raten 12 Raten 24 Raten 36 Raten" at bounding box center [639, 288] width 257 height 20
select select "324"
click at [511, 278] on select "Bitte auswählen 6 Raten 12 Raten 24 Raten 36 Raten" at bounding box center [639, 288] width 257 height 20
click at [571, 449] on input "text" at bounding box center [639, 454] width 257 height 20
type input "PJMYKR"
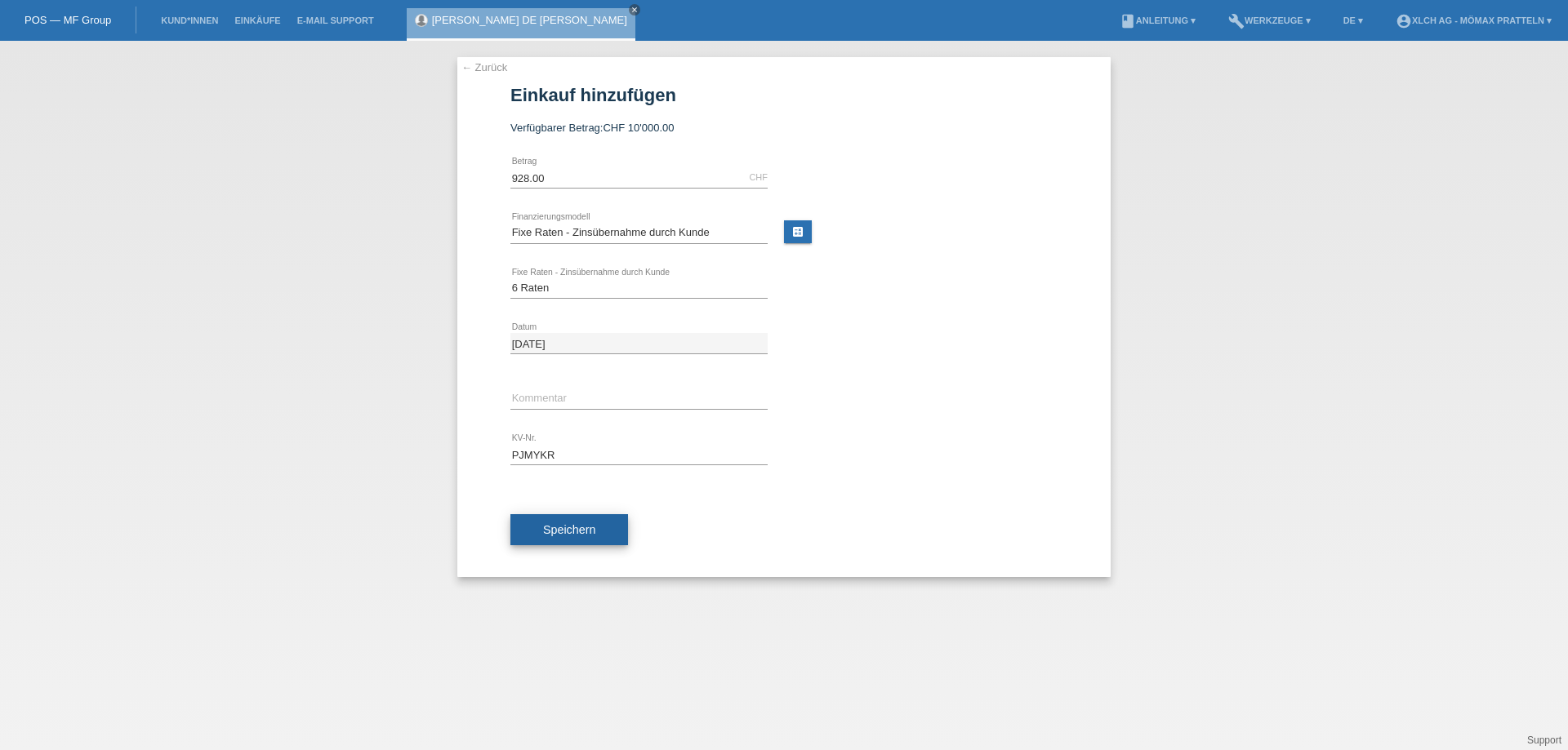
click at [590, 526] on span "Speichern" at bounding box center [570, 530] width 52 height 13
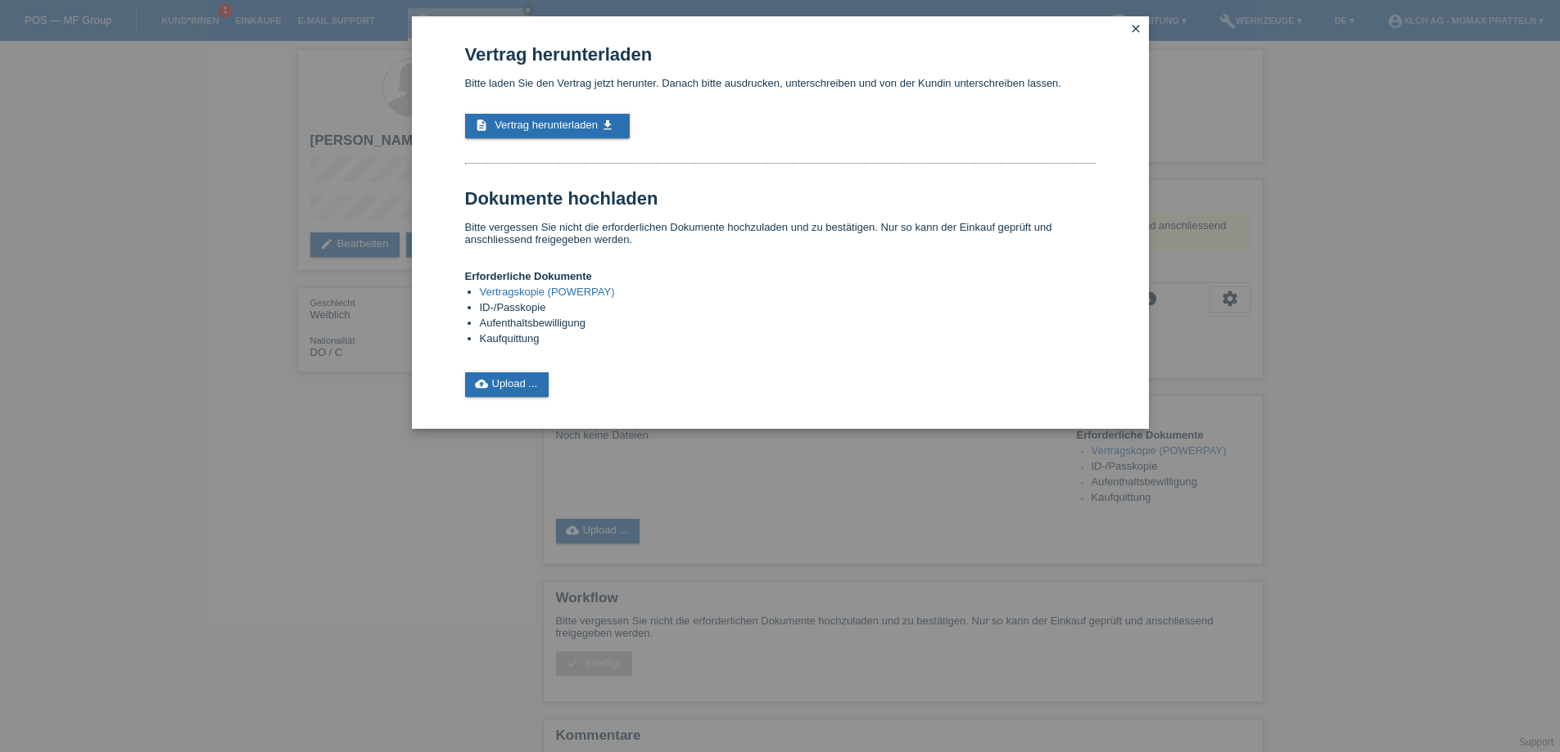
click at [541, 282] on h4 "Erforderliche Dokumente" at bounding box center [780, 276] width 630 height 12
click at [541, 286] on link "Vertragskopie (POWERPAY)" at bounding box center [547, 292] width 135 height 12
click at [504, 385] on link "cloud_upload Upload ..." at bounding box center [507, 385] width 84 height 25
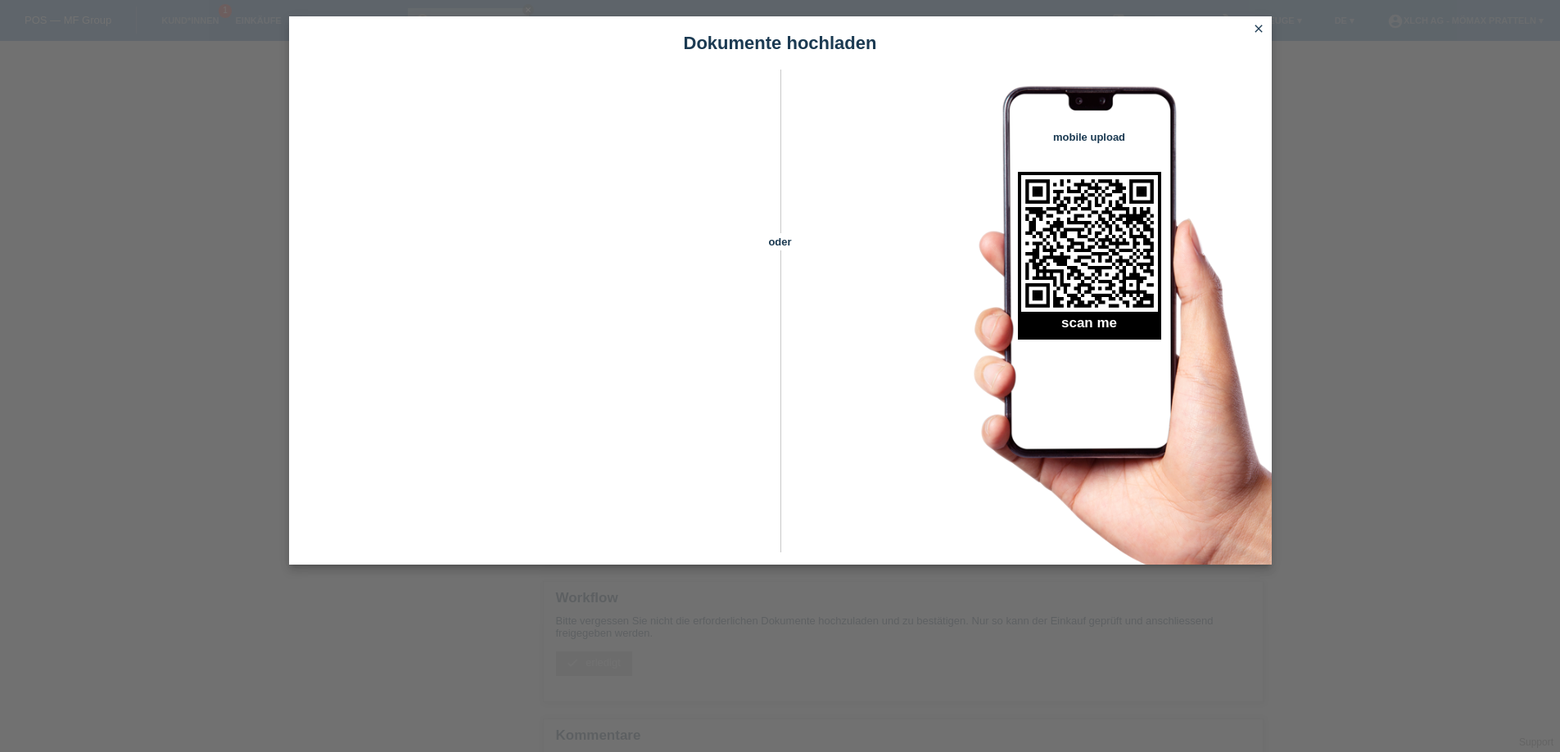
click at [1259, 31] on icon "close" at bounding box center [1258, 28] width 13 height 13
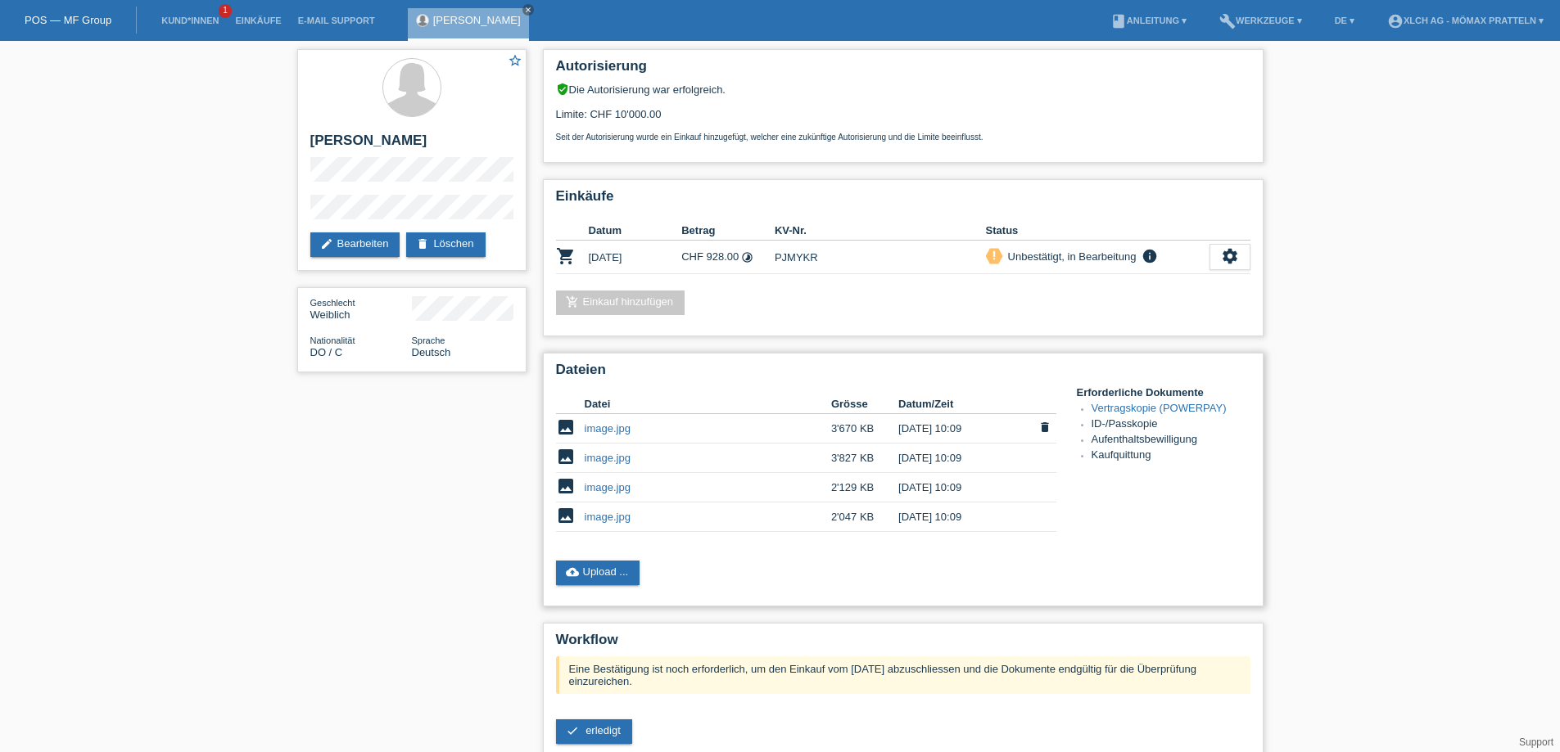
click at [607, 429] on link "image.jpg" at bounding box center [608, 429] width 46 height 12
click at [619, 457] on link "image.jpg" at bounding box center [608, 458] width 46 height 12
click at [612, 486] on link "image.jpg" at bounding box center [608, 487] width 46 height 12
click at [621, 519] on link "image.jpg" at bounding box center [608, 517] width 46 height 12
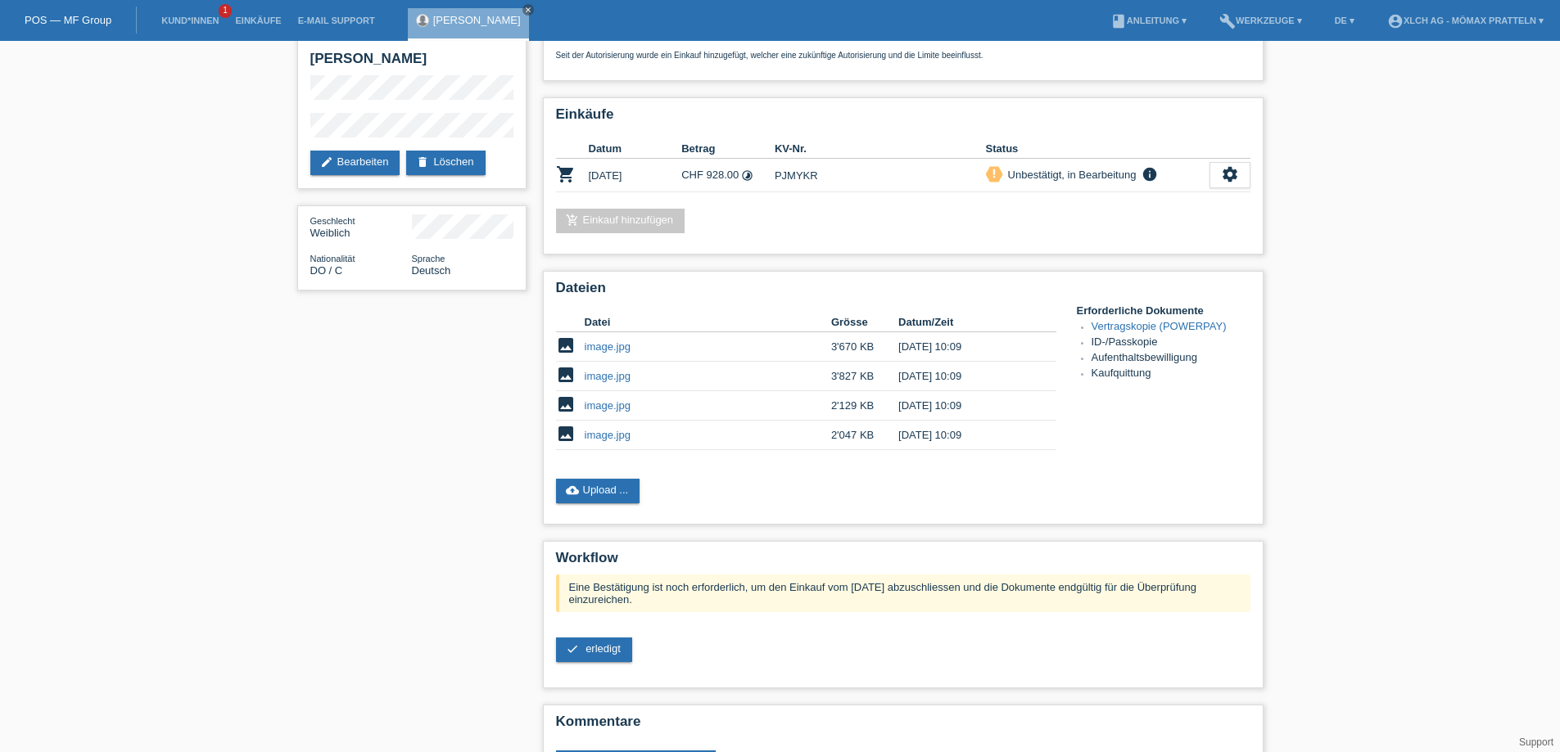
scroll to position [142, 0]
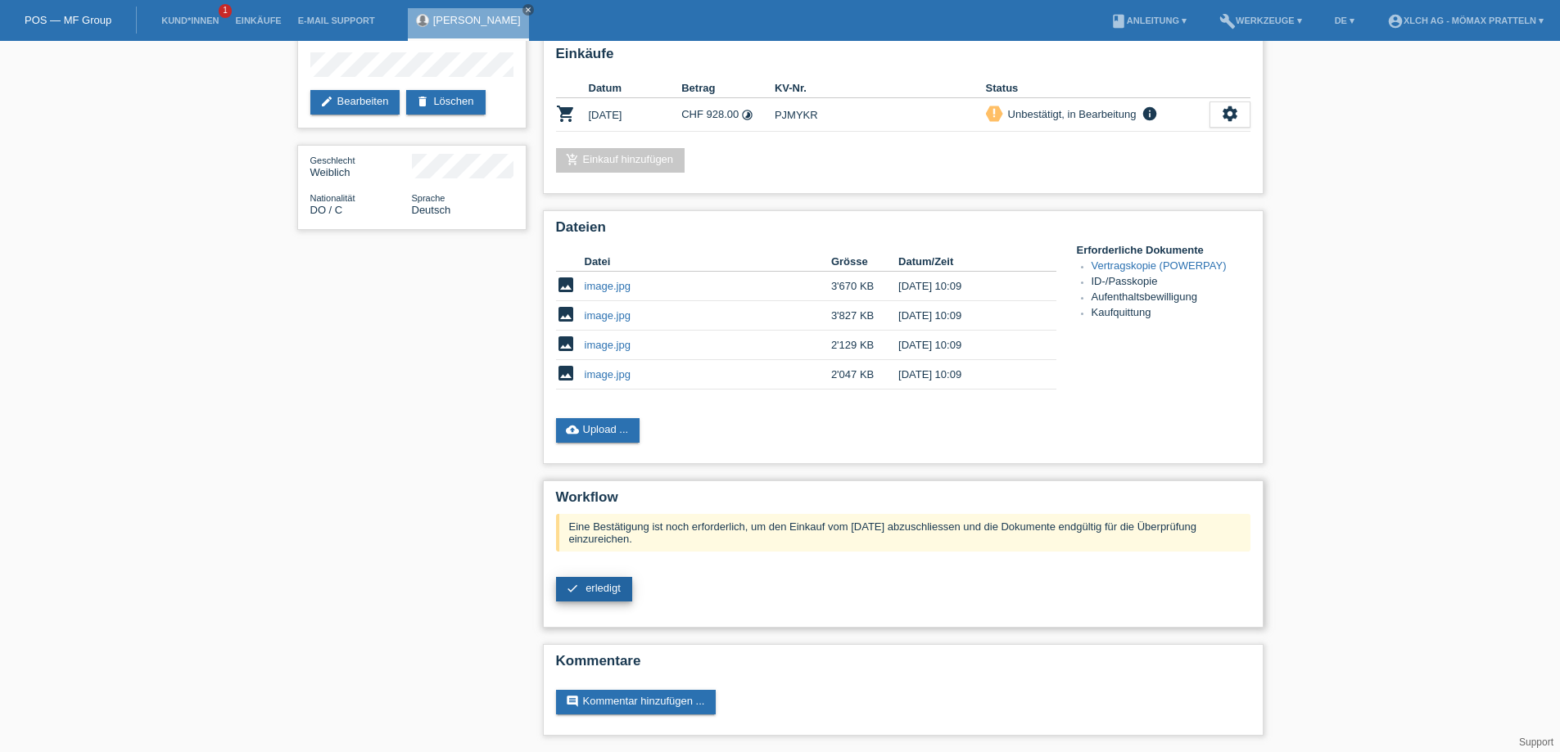
click at [599, 583] on span "erledigt" at bounding box center [602, 588] width 35 height 12
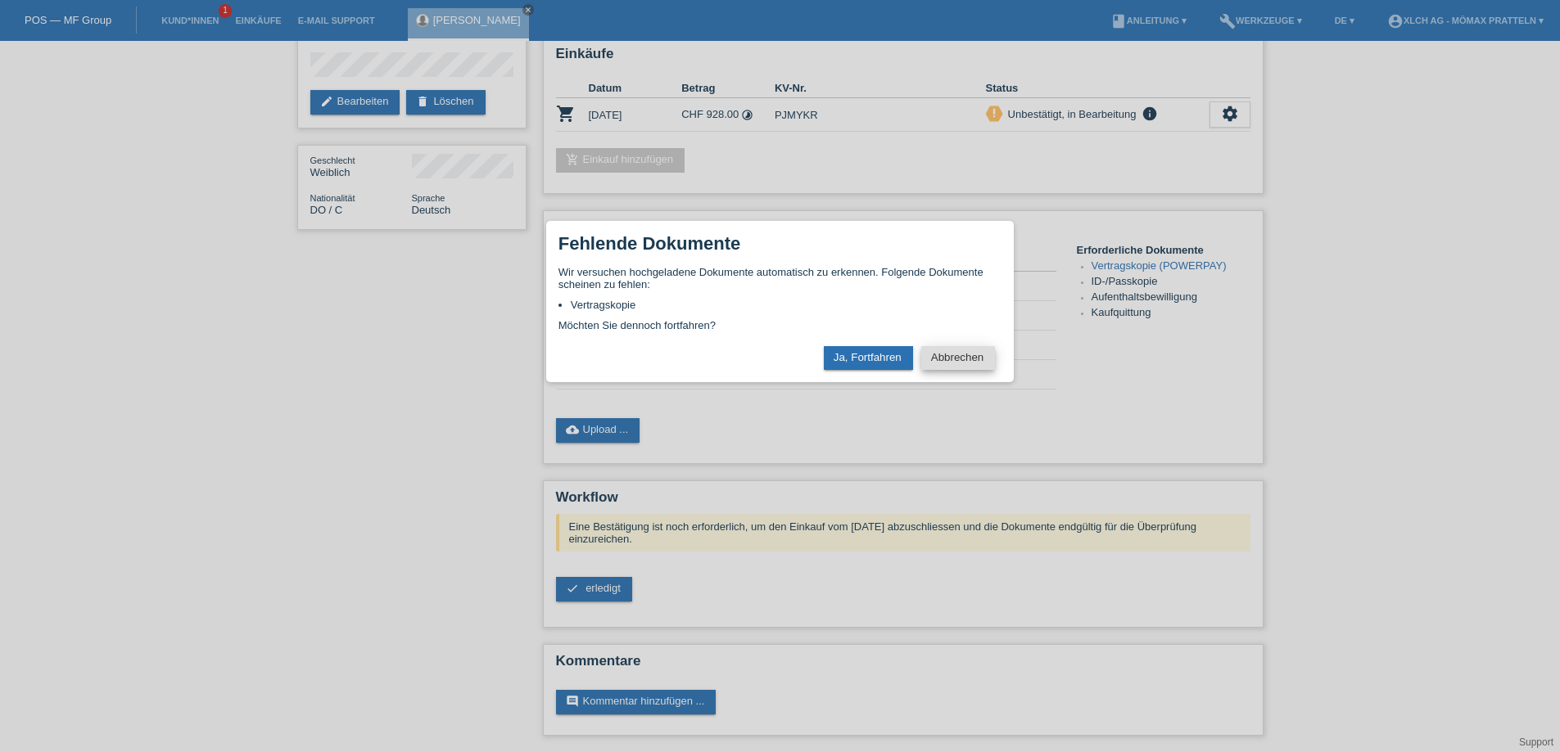
click at [979, 366] on button "Abbrechen" at bounding box center [958, 358] width 74 height 24
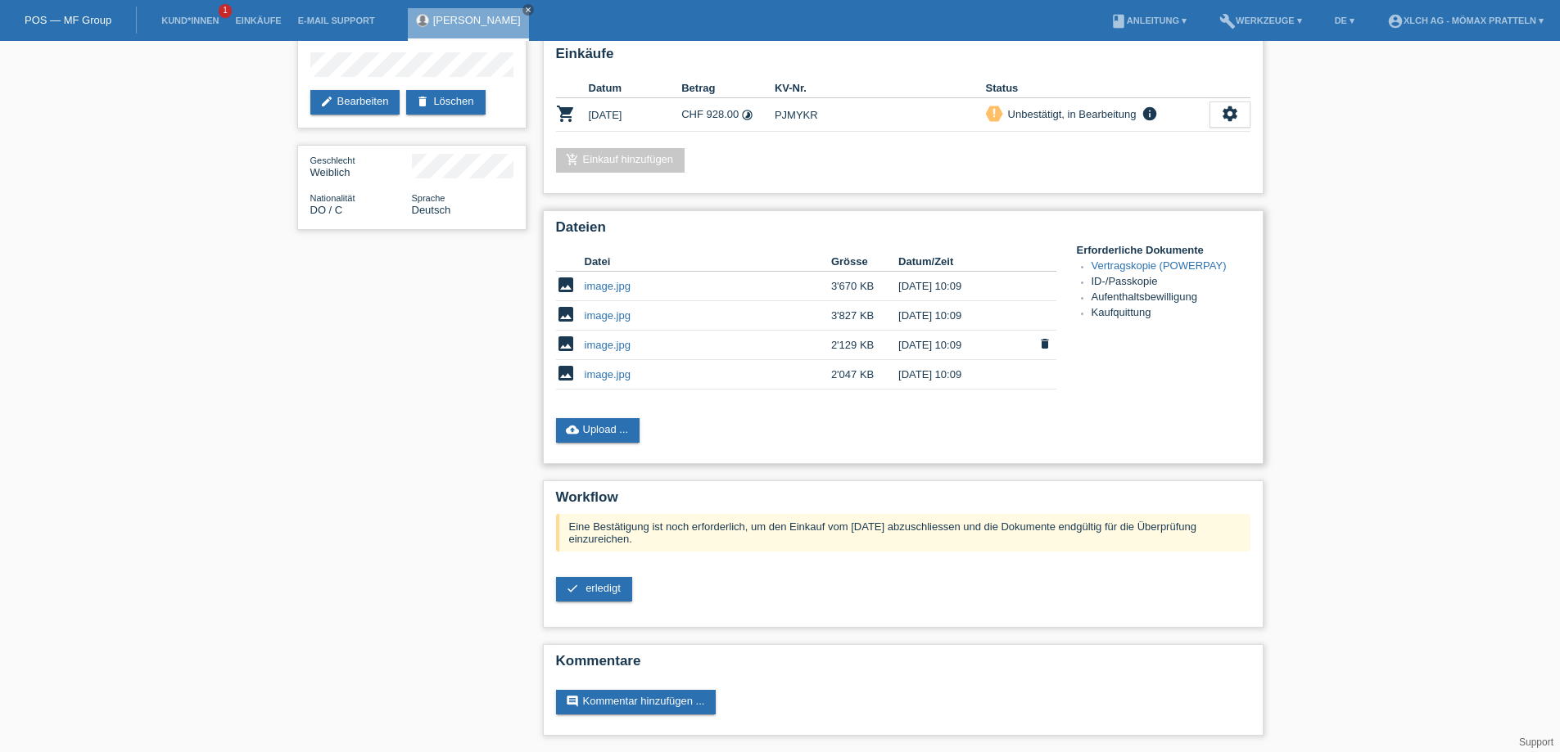
click at [599, 343] on link "image.jpg" at bounding box center [608, 345] width 46 height 12
click at [612, 584] on span "erledigt" at bounding box center [602, 588] width 35 height 12
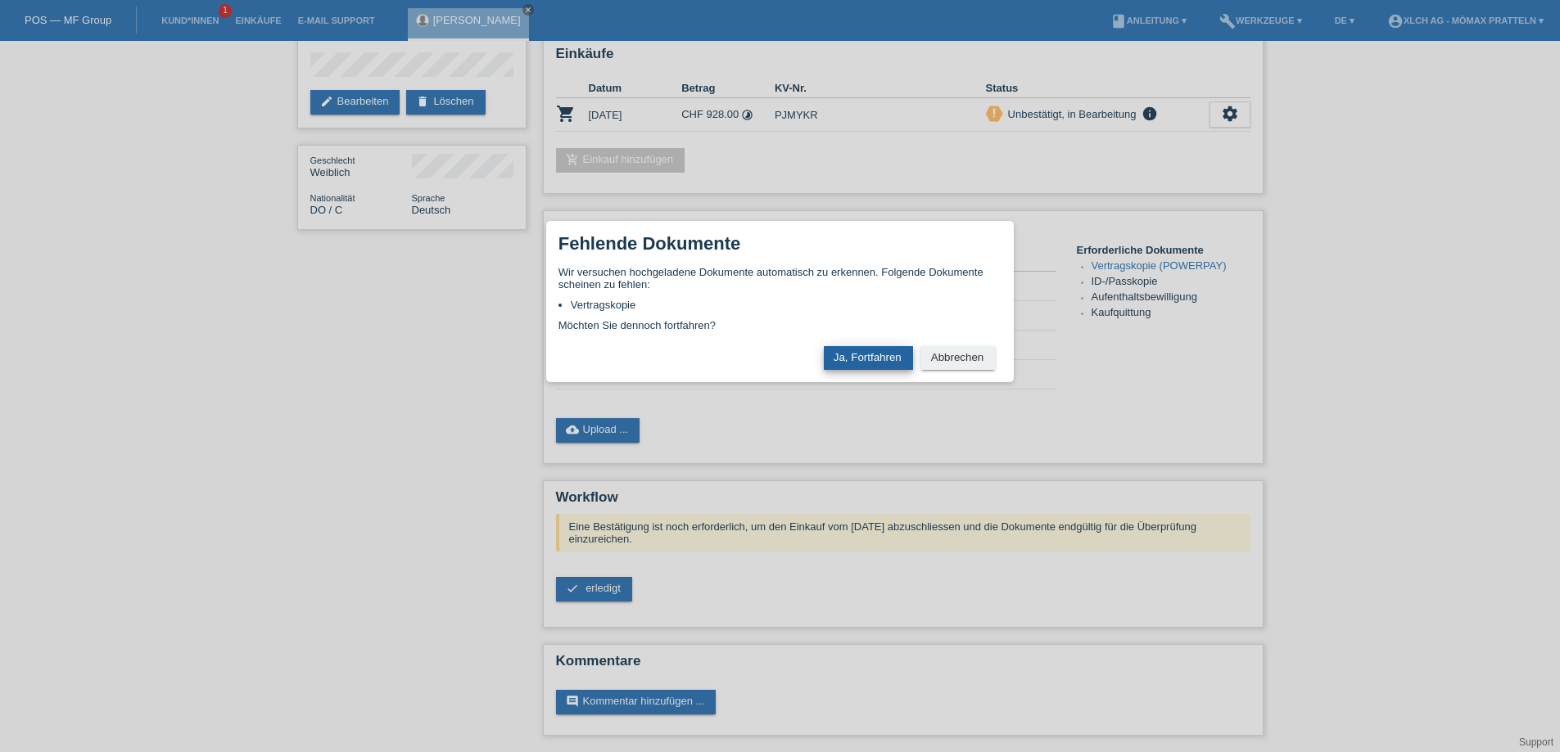
click at [861, 359] on button "Ja, Fortfahren" at bounding box center [868, 358] width 89 height 24
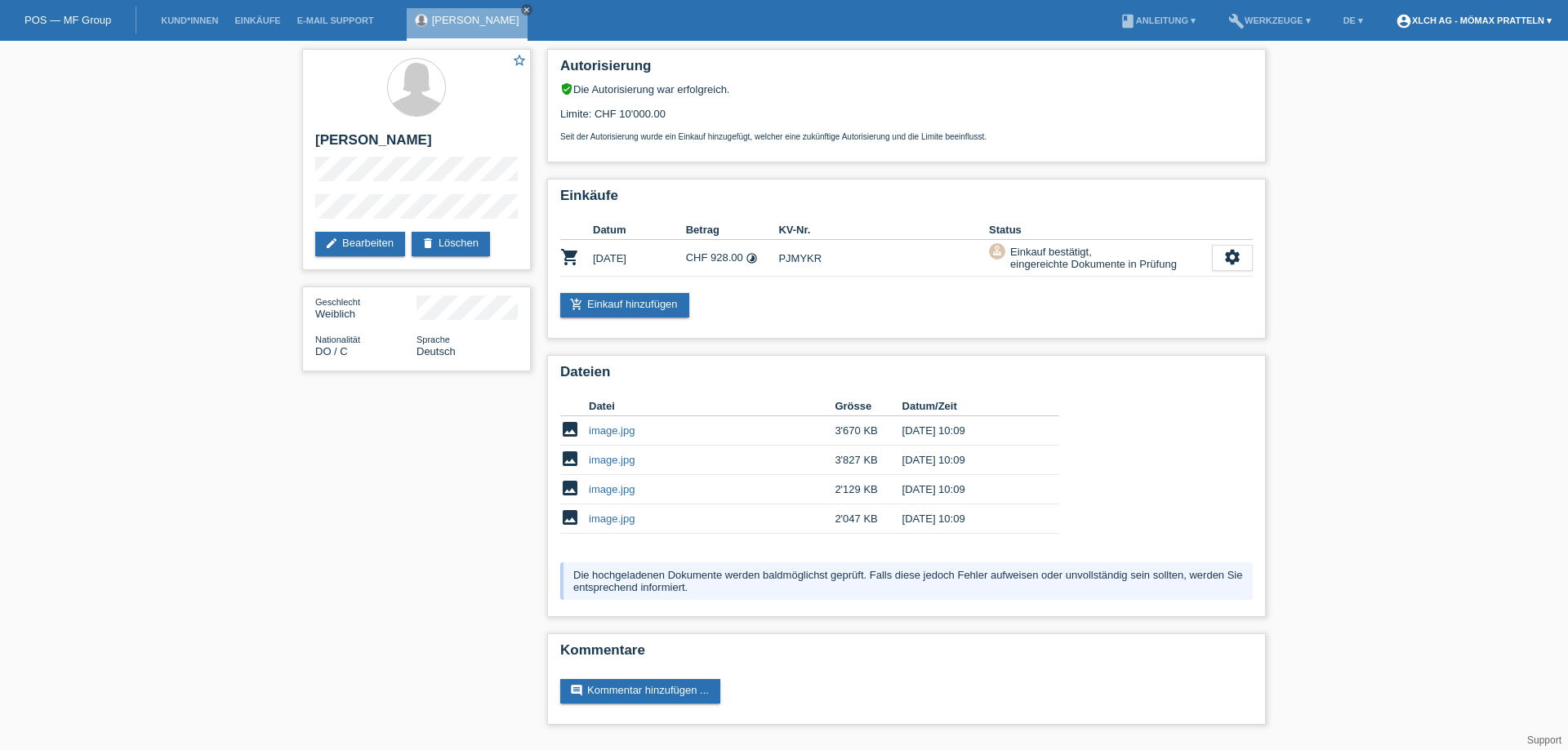
click at [1487, 20] on link "account_circle XLCH AG - Mömax Pratteln ▾" at bounding box center [1473, 21] width 173 height 10
click at [1401, 101] on link "Logout" at bounding box center [1395, 107] width 33 height 12
